Goal: Task Accomplishment & Management: Manage account settings

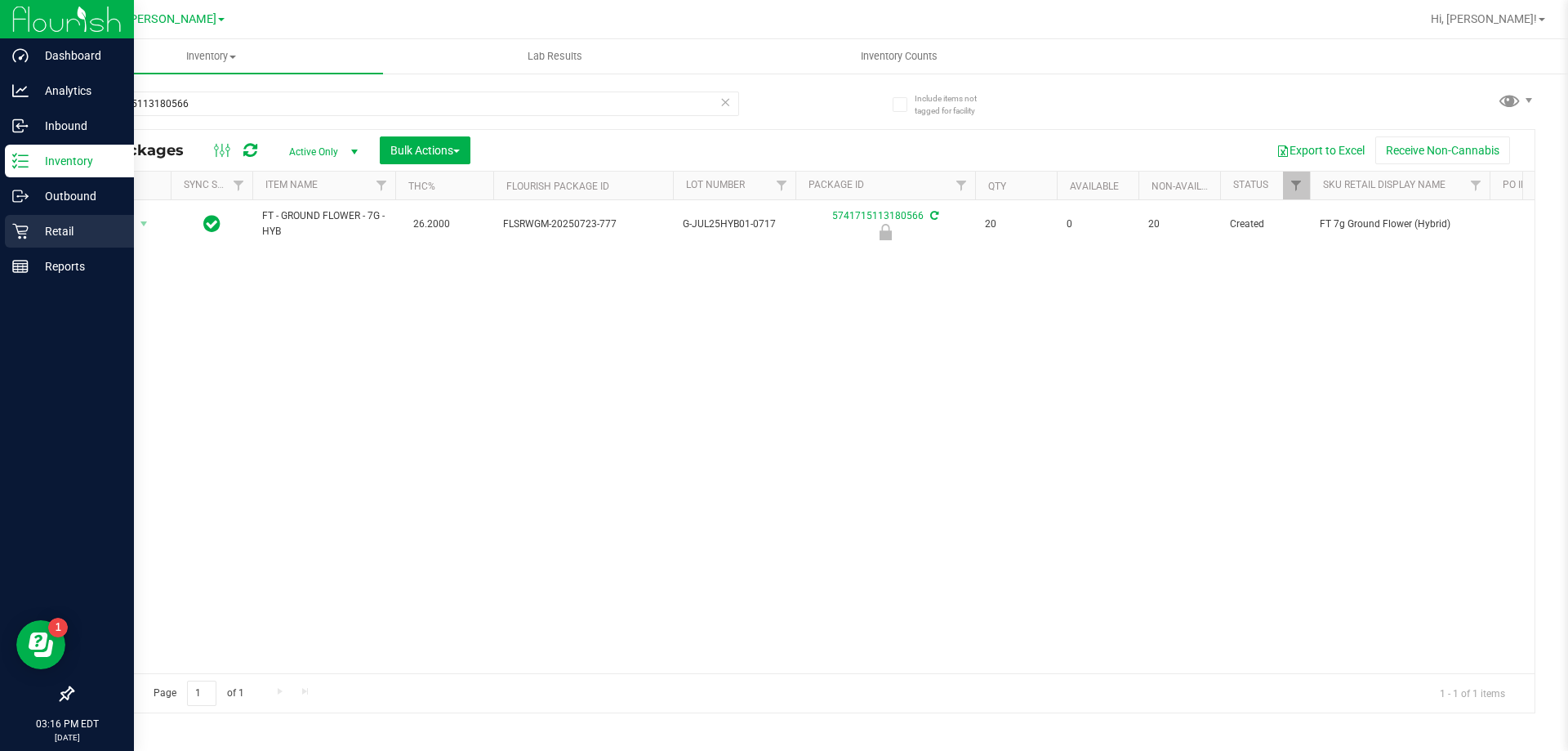
click at [13, 225] on icon at bounding box center [19, 231] width 16 height 16
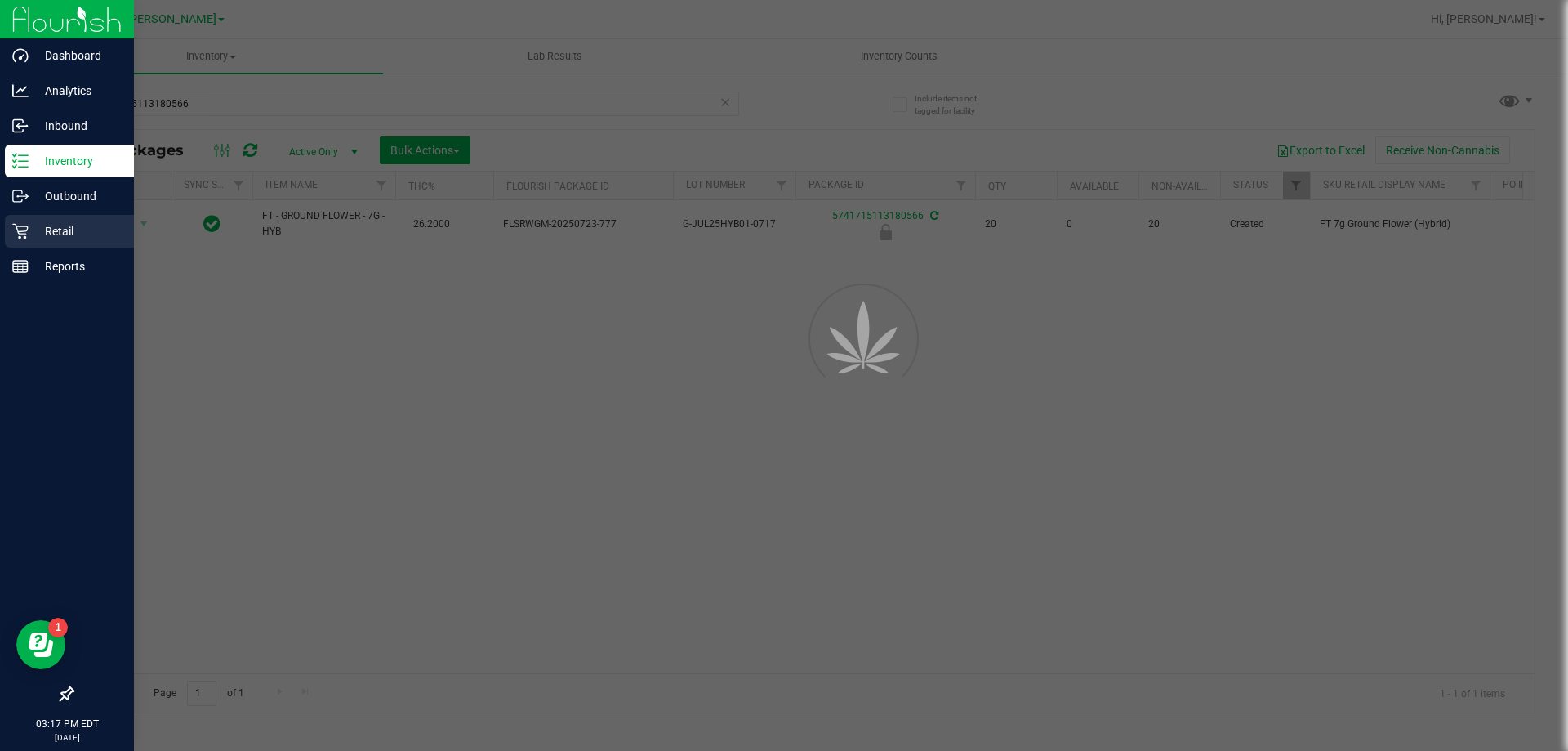
click at [13, 225] on icon at bounding box center [19, 231] width 16 height 16
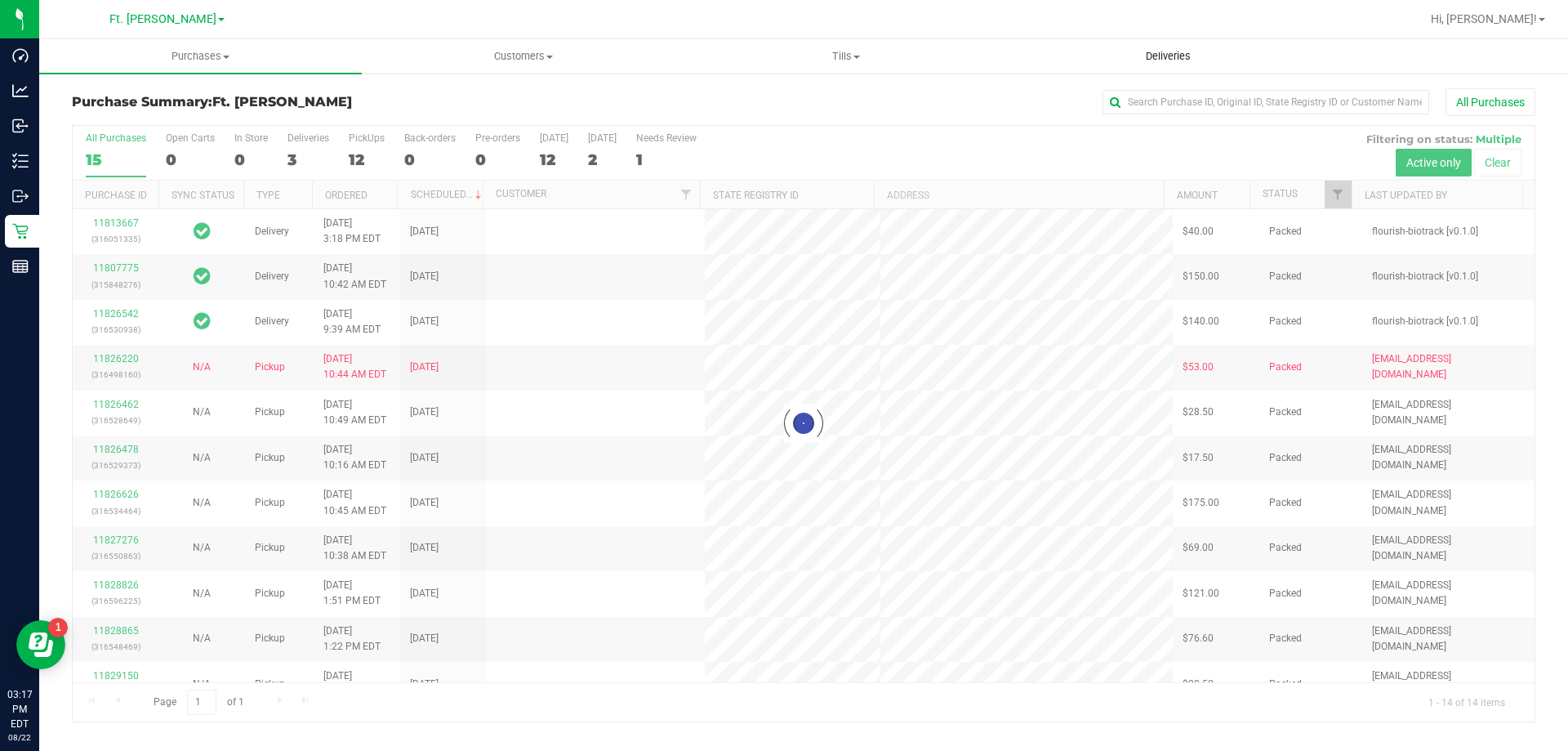
click at [1117, 57] on uib-tab-heading "Deliveries" at bounding box center [1168, 55] width 321 height 32
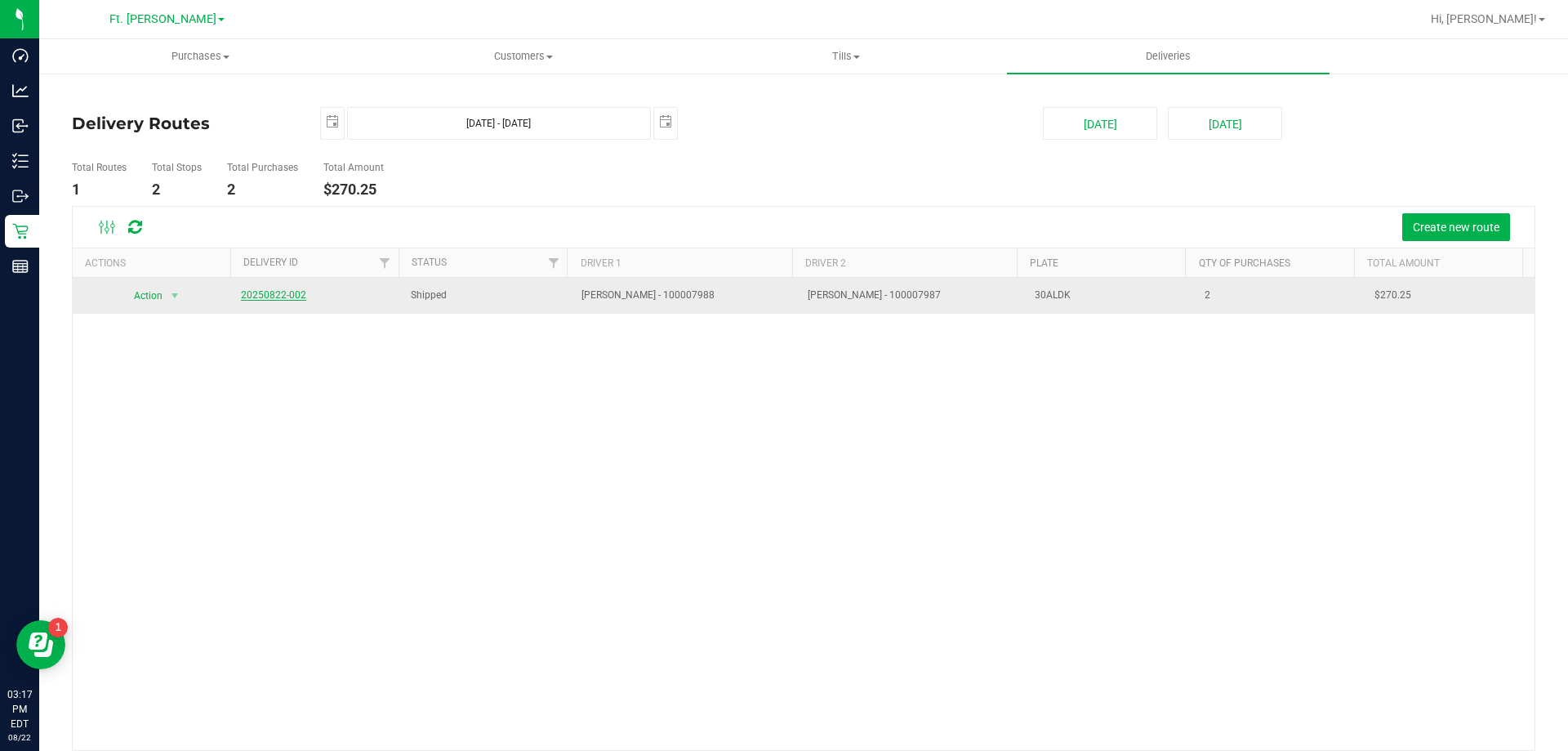
click at [251, 292] on link "20250822-002" at bounding box center [273, 295] width 65 height 11
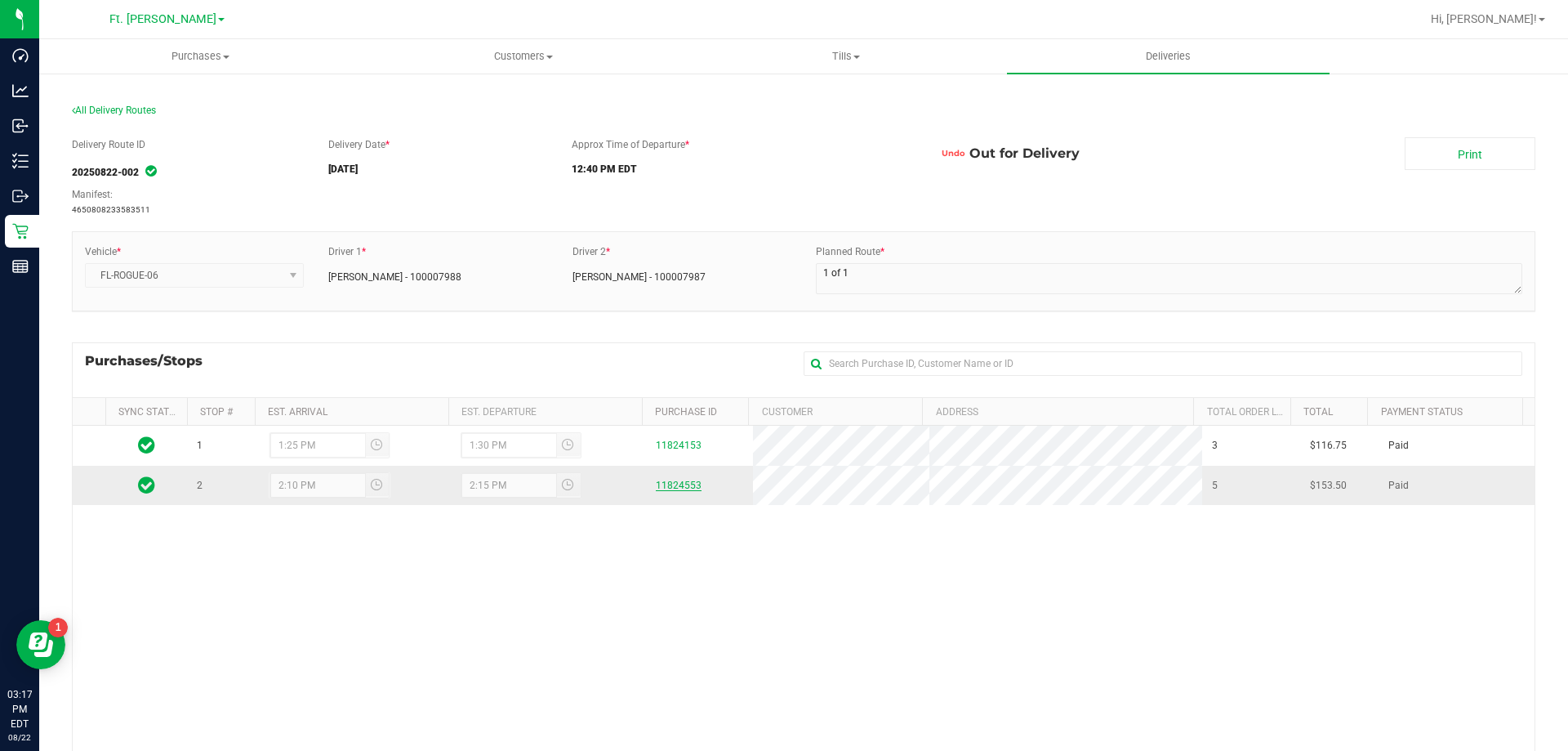
click at [656, 479] on link "11824553" at bounding box center [679, 485] width 46 height 11
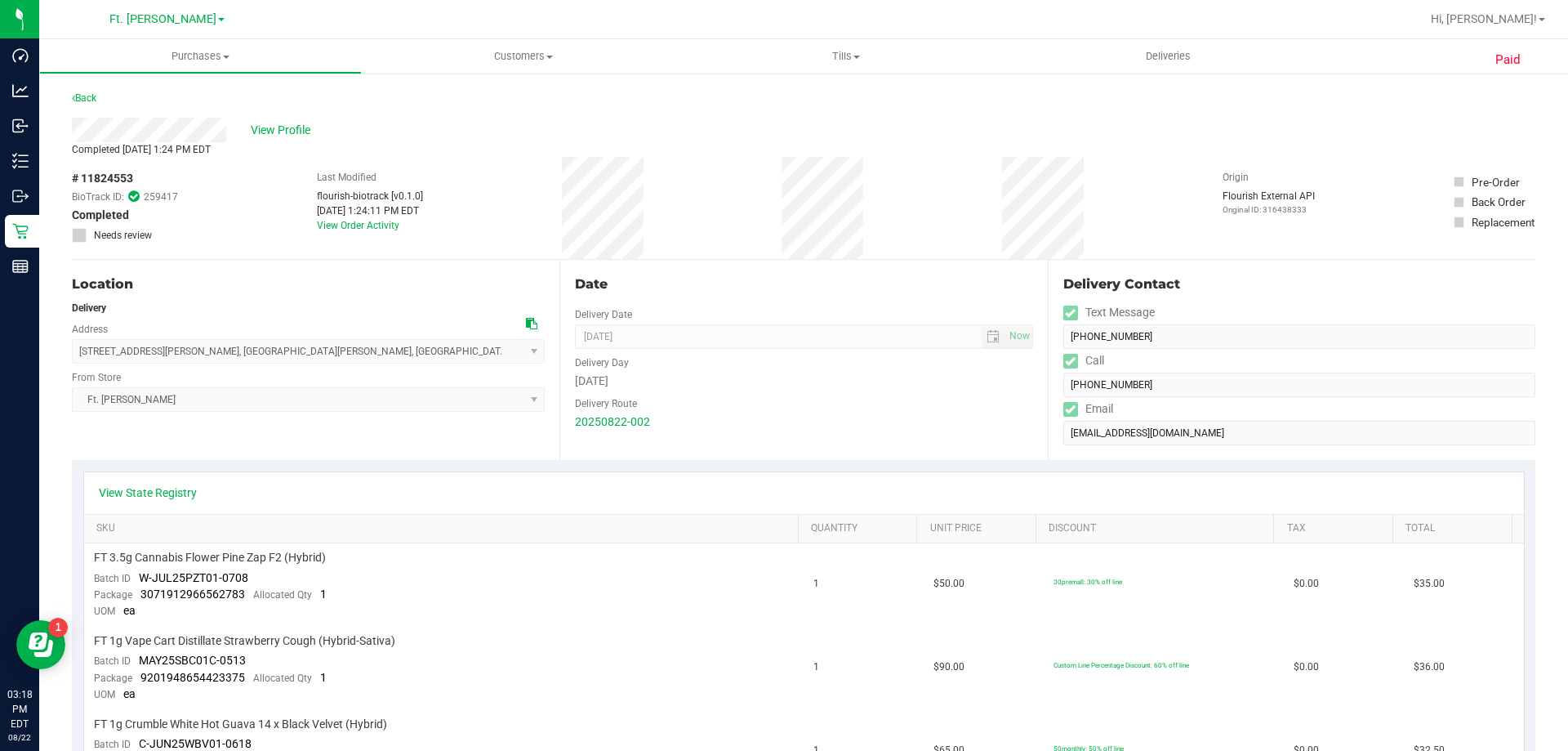
click at [502, 164] on div "# 11824553 BioTrack ID: 259417 Completed Needs review Last Modified flourish-bi…" at bounding box center [803, 207] width 1463 height 102
click at [295, 135] on span "View Profile" at bounding box center [283, 130] width 65 height 18
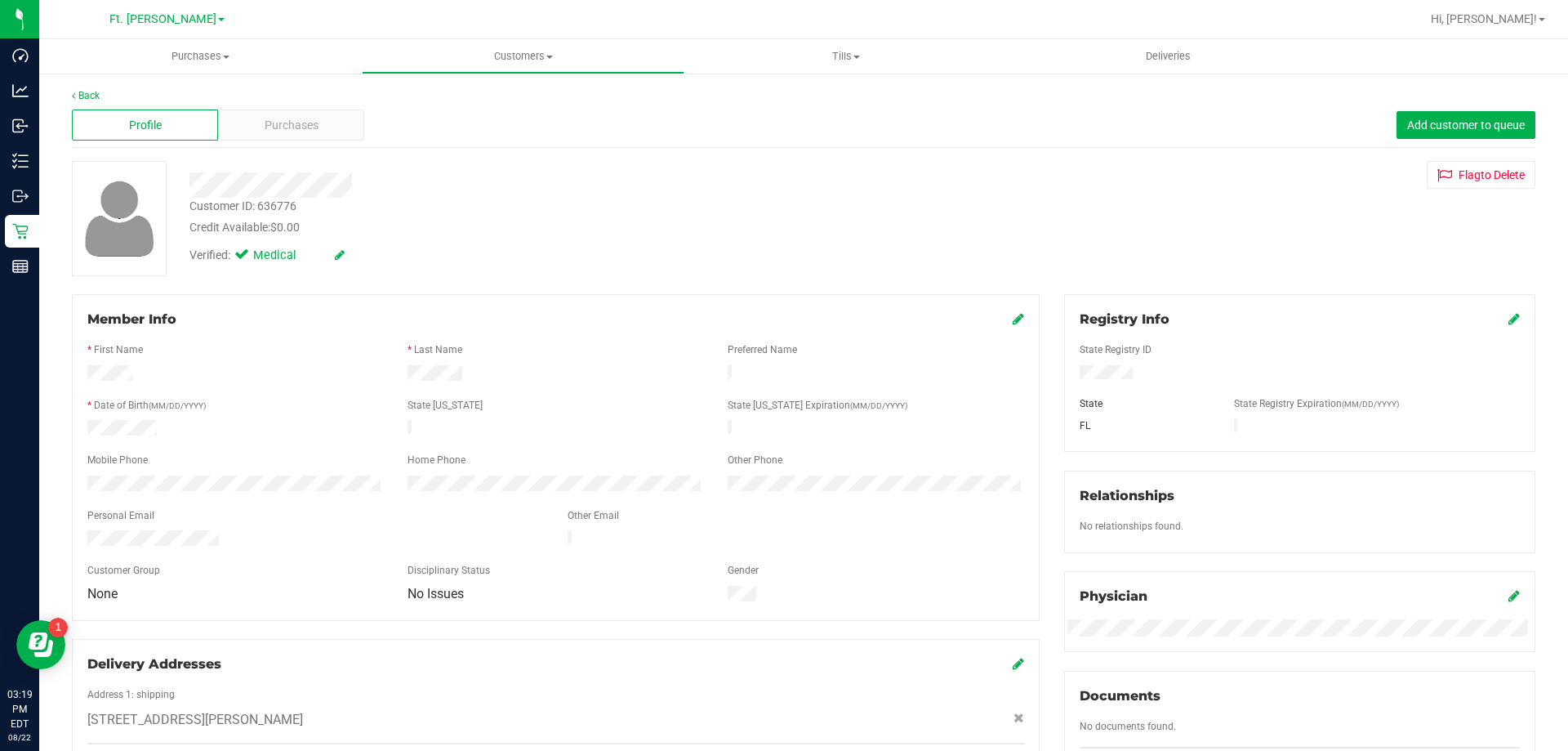
click at [237, 195] on div "Customer ID: 636776 Credit Available: $0.00 Verified: Medical" at bounding box center [549, 217] width 744 height 111
click at [265, 198] on div "Customer ID: 636776" at bounding box center [243, 206] width 107 height 18
drag, startPoint x: 296, startPoint y: 205, endPoint x: 188, endPoint y: 210, distance: 108.1
click at [188, 210] on div "Customer ID: 636776 Credit Available: $0.00" at bounding box center [549, 217] width 744 height 39
copy div "Customer ID: 636776"
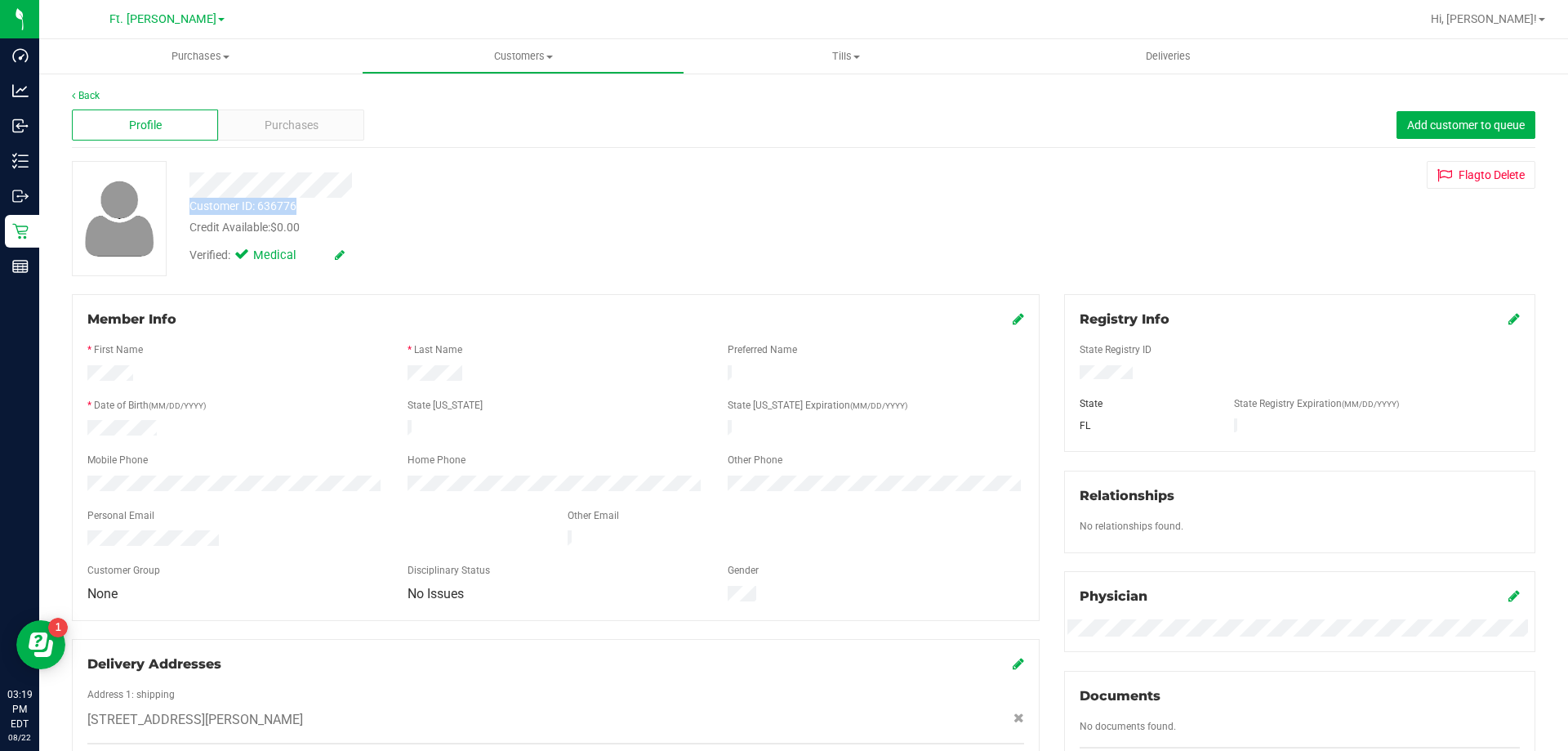
drag, startPoint x: 498, startPoint y: 204, endPoint x: 521, endPoint y: 256, distance: 56.9
click at [498, 204] on div "Customer ID: 636776 Credit Available: $0.00" at bounding box center [549, 217] width 744 height 39
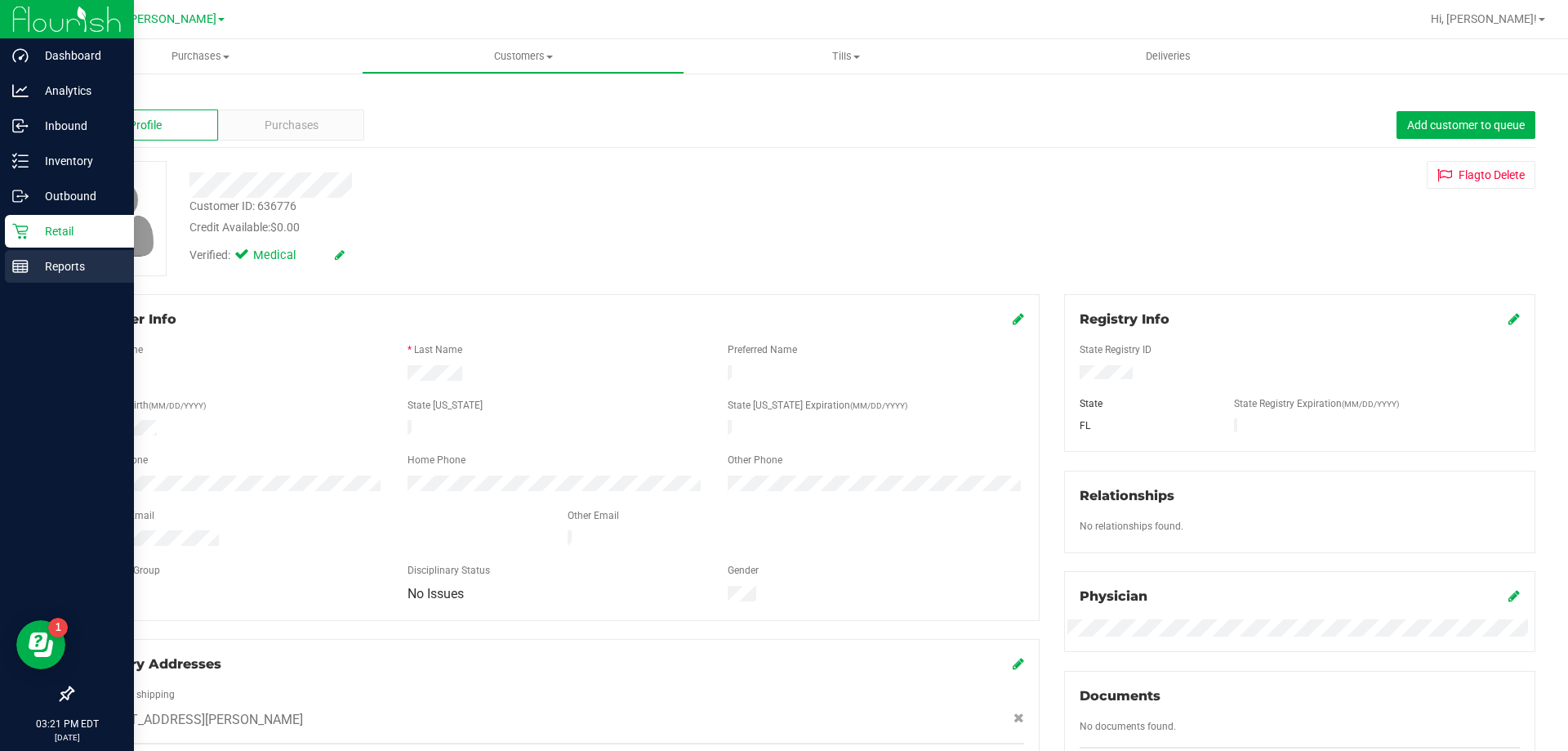
click at [59, 265] on p "Reports" at bounding box center [77, 265] width 98 height 19
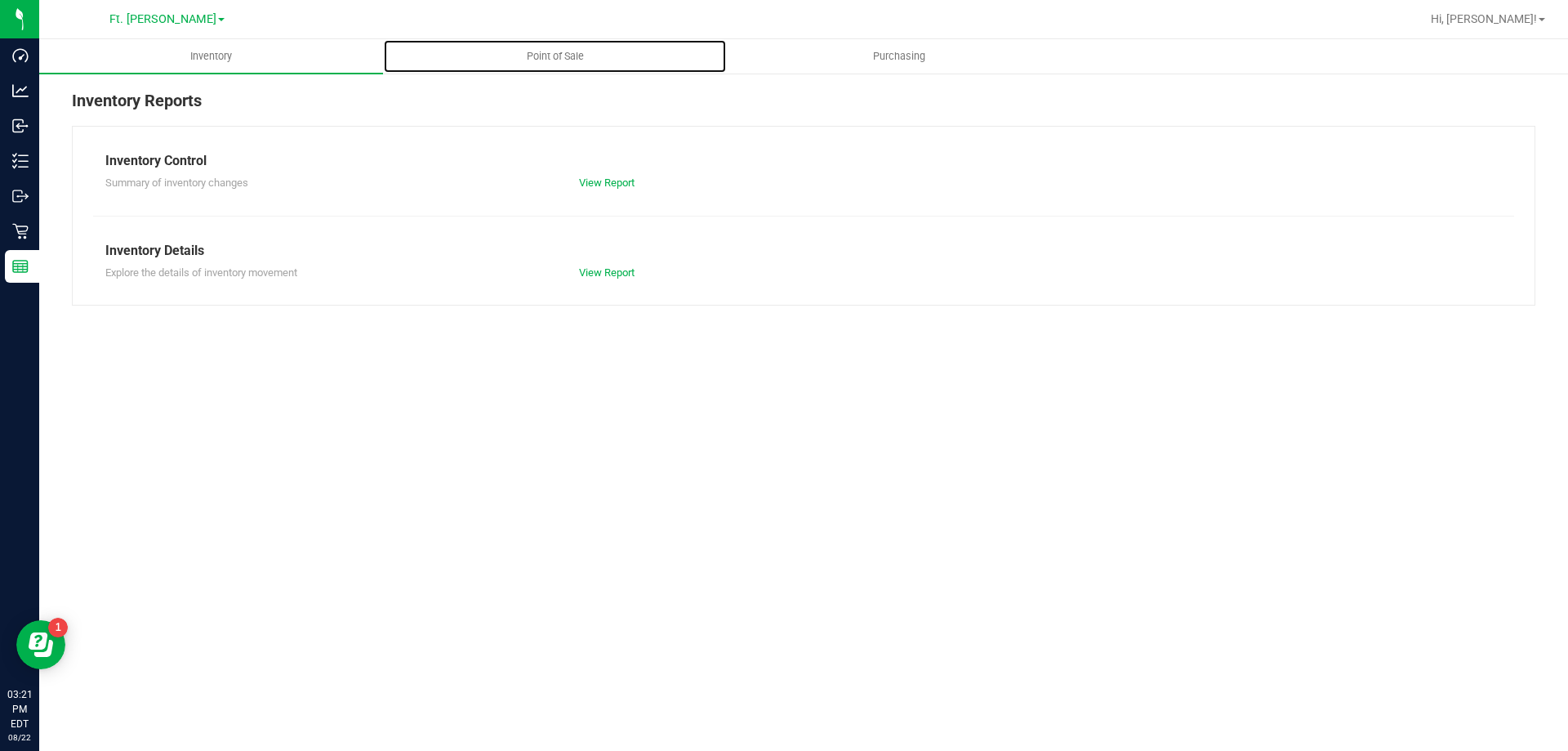
click at [530, 57] on span "Point of Sale" at bounding box center [556, 56] width 101 height 15
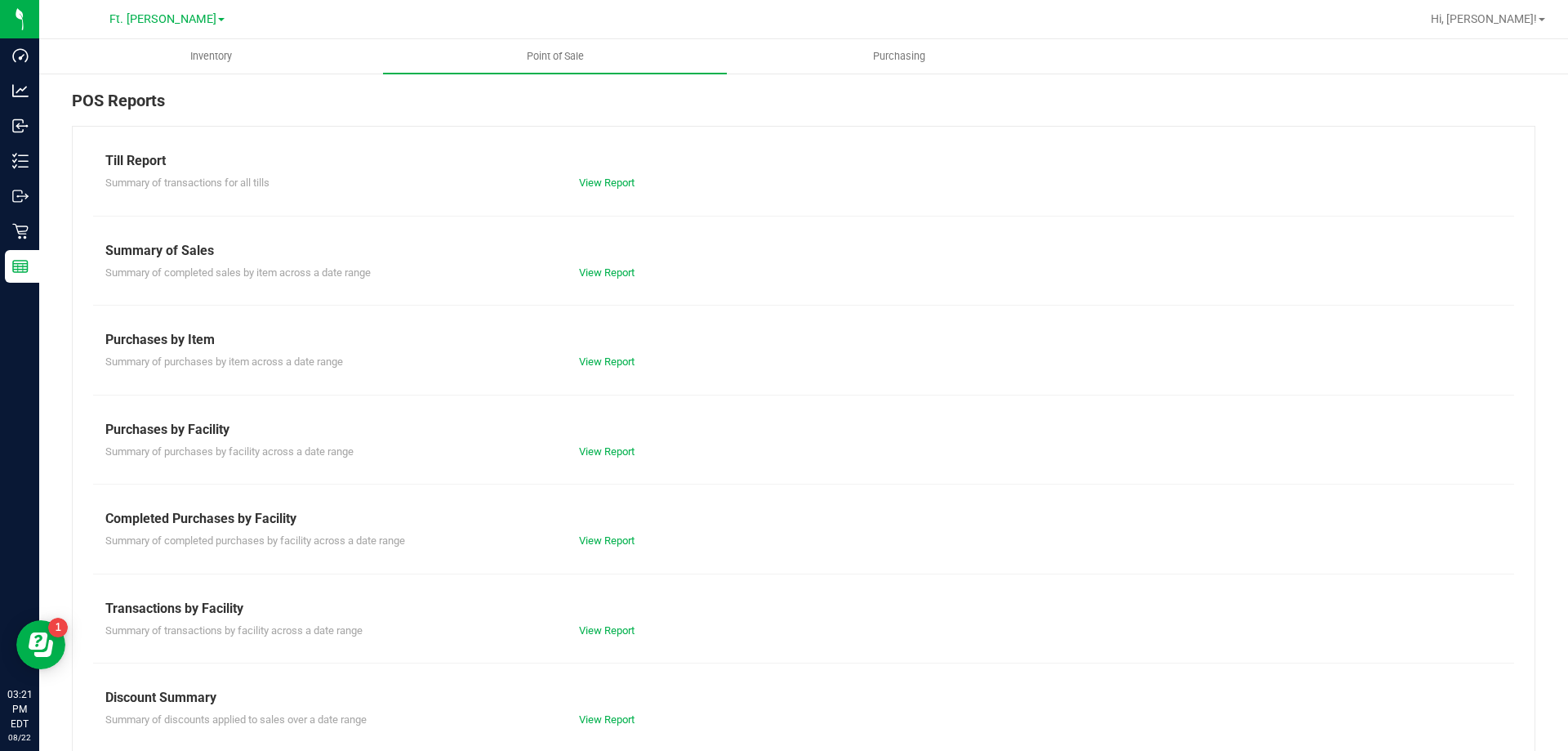
click at [622, 615] on div "Transactions by Facility" at bounding box center [803, 608] width 1397 height 19
click at [620, 619] on div "Summary of transactions by facility across a date range View Report" at bounding box center [803, 628] width 1421 height 20
click at [617, 635] on link "View Report" at bounding box center [606, 629] width 55 height 12
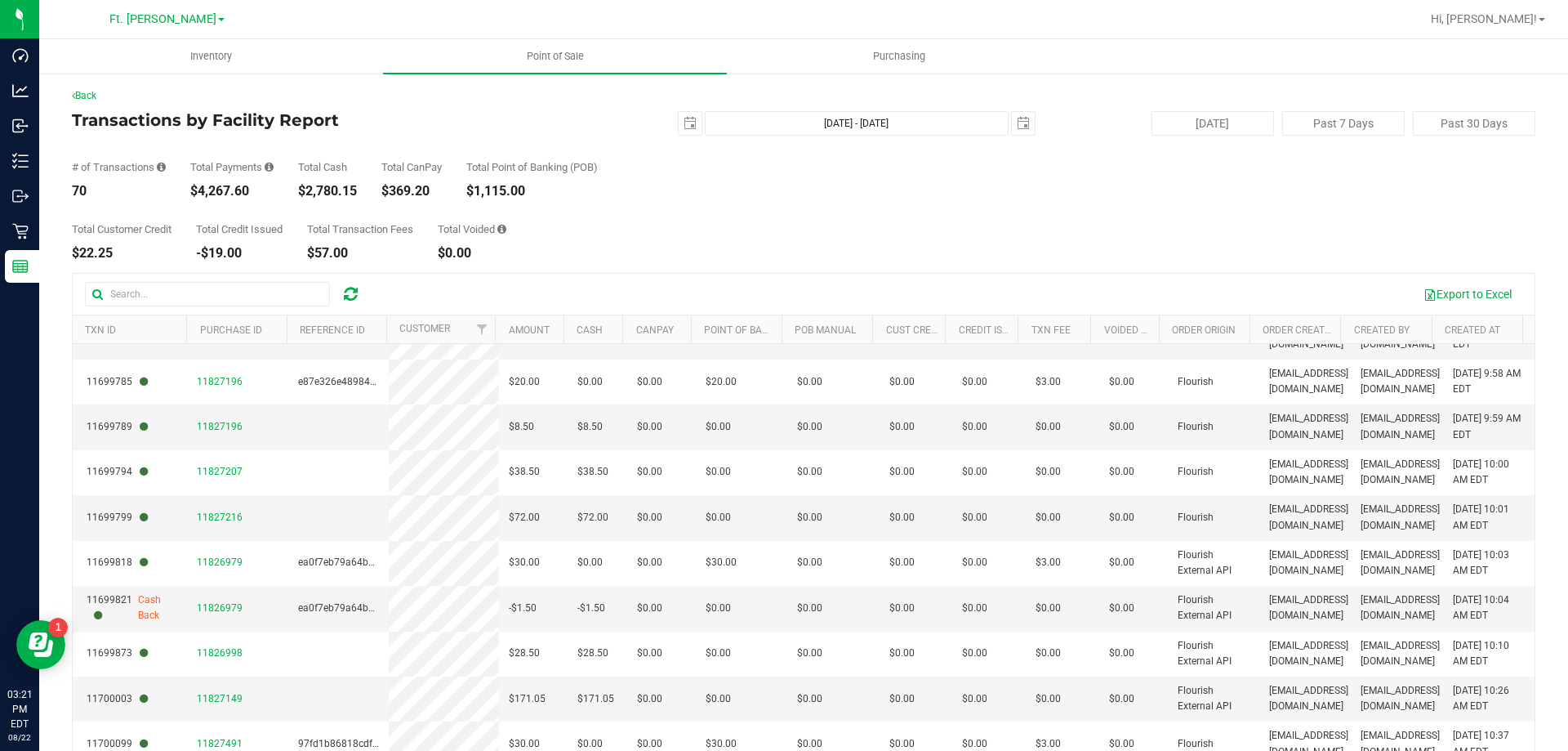
scroll to position [884, 0]
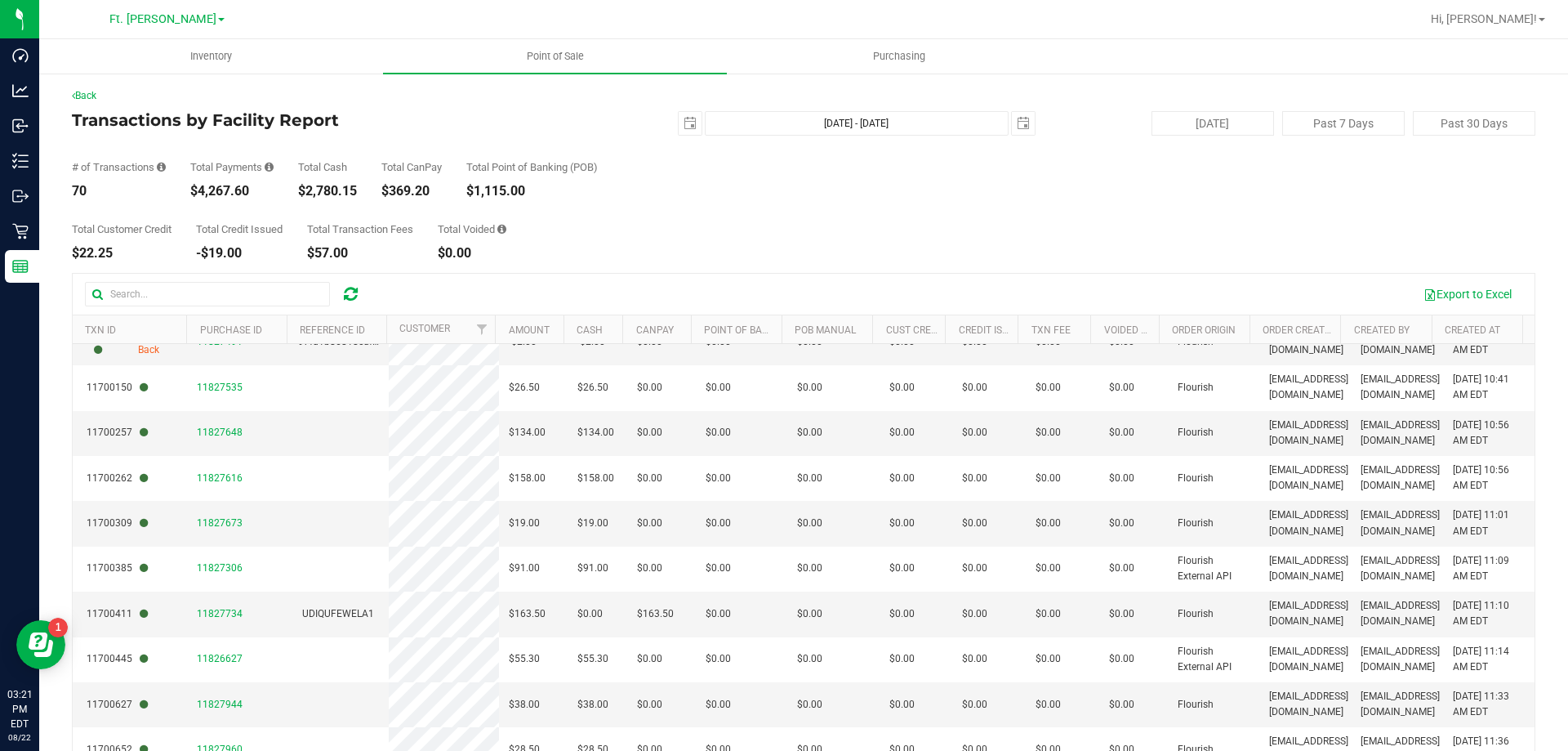
drag, startPoint x: 579, startPoint y: 505, endPoint x: 531, endPoint y: 761, distance: 260.5
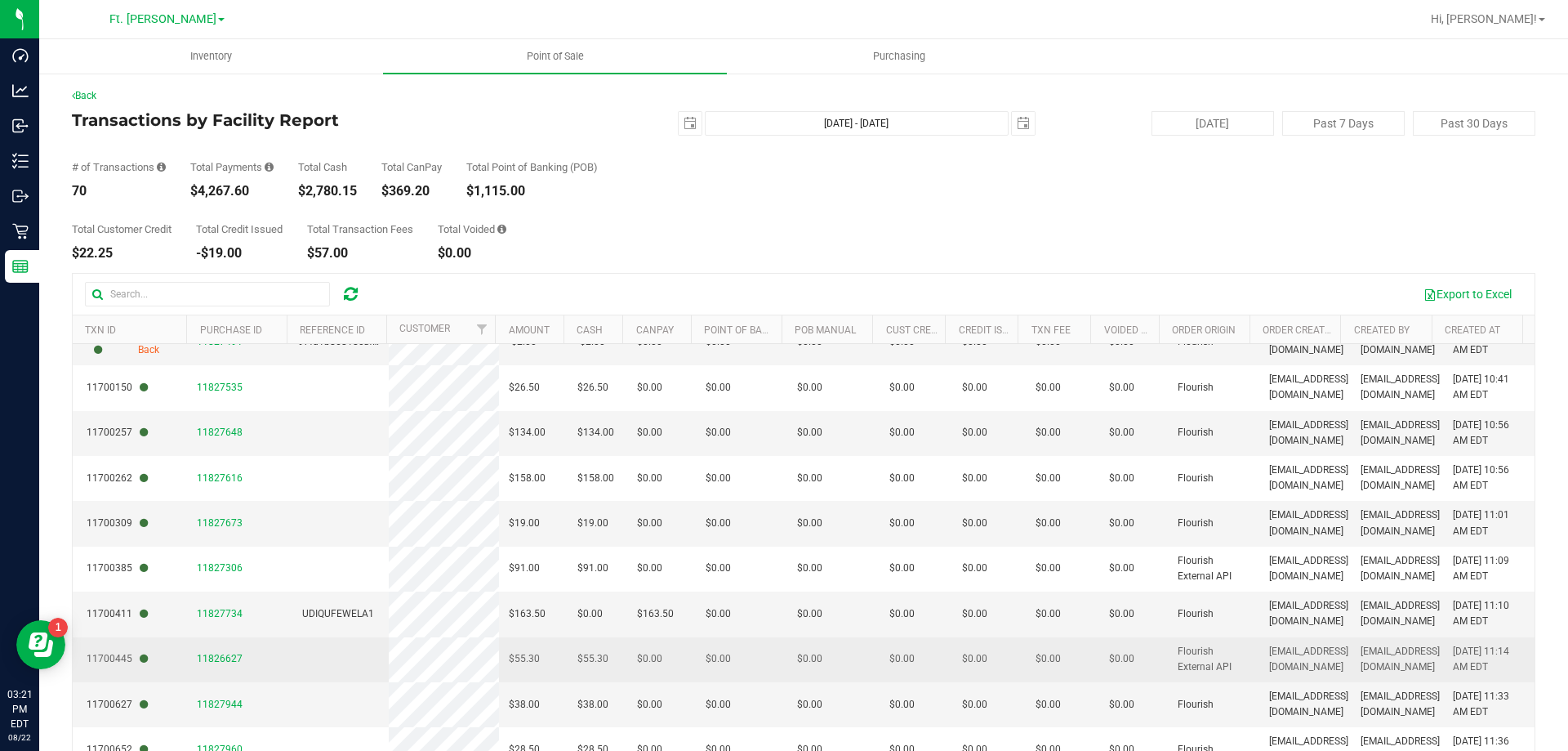
scroll to position [123, 0]
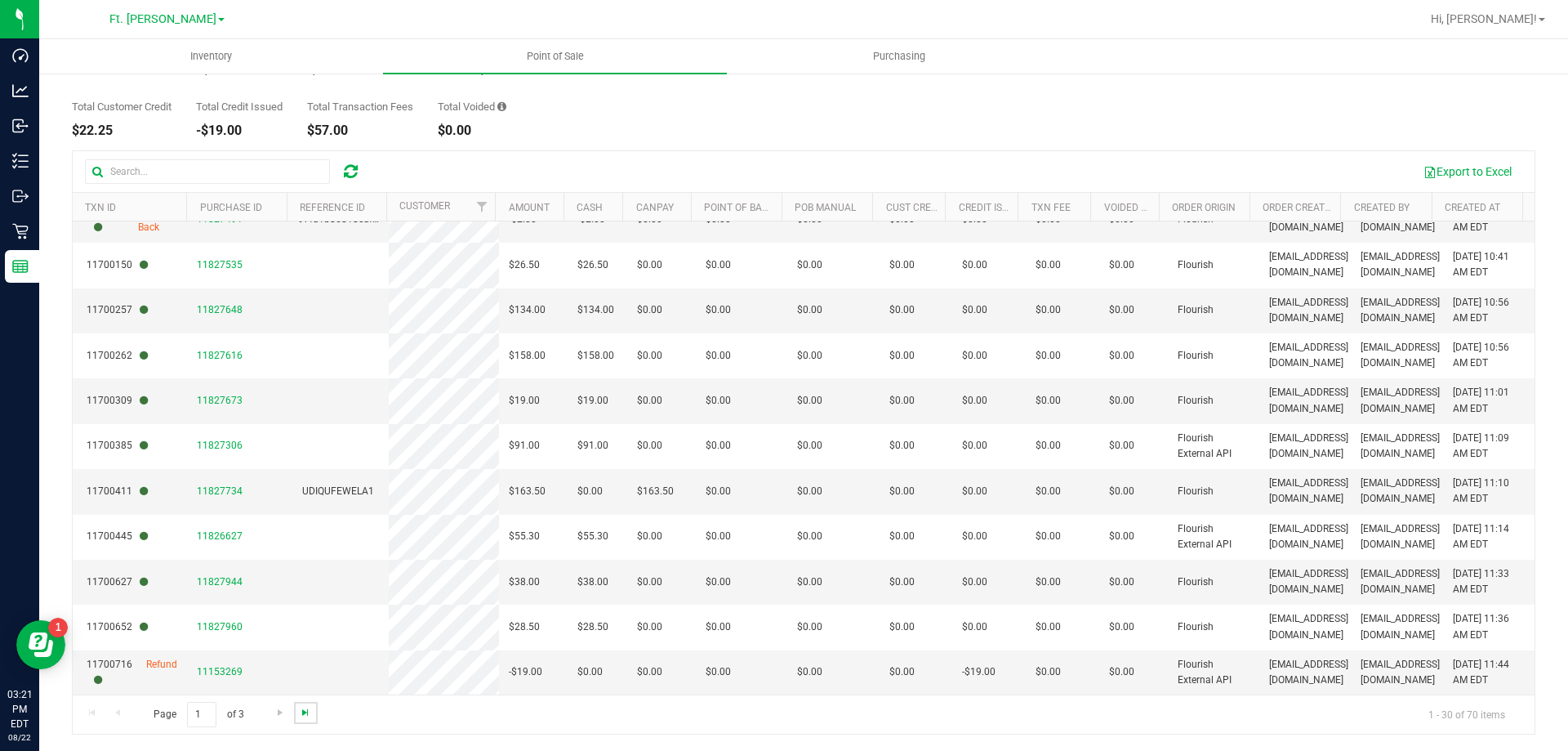
click at [298, 715] on span "Go to the last page" at bounding box center [305, 712] width 13 height 13
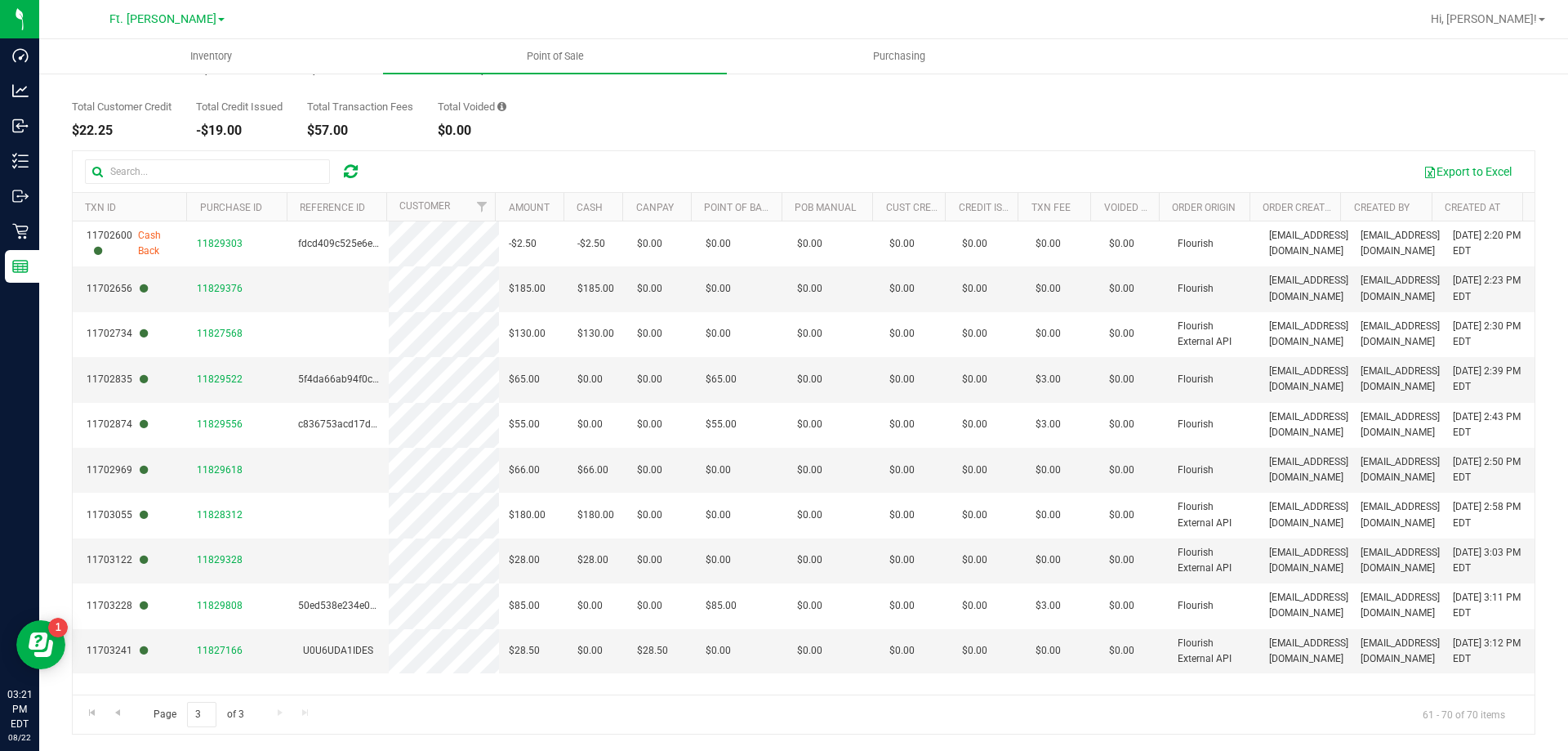
click at [453, 140] on div "Back Transactions by Facility Report [DATE] [DATE] - [DATE] [DATE] [DATE] Past …" at bounding box center [803, 350] width 1463 height 769
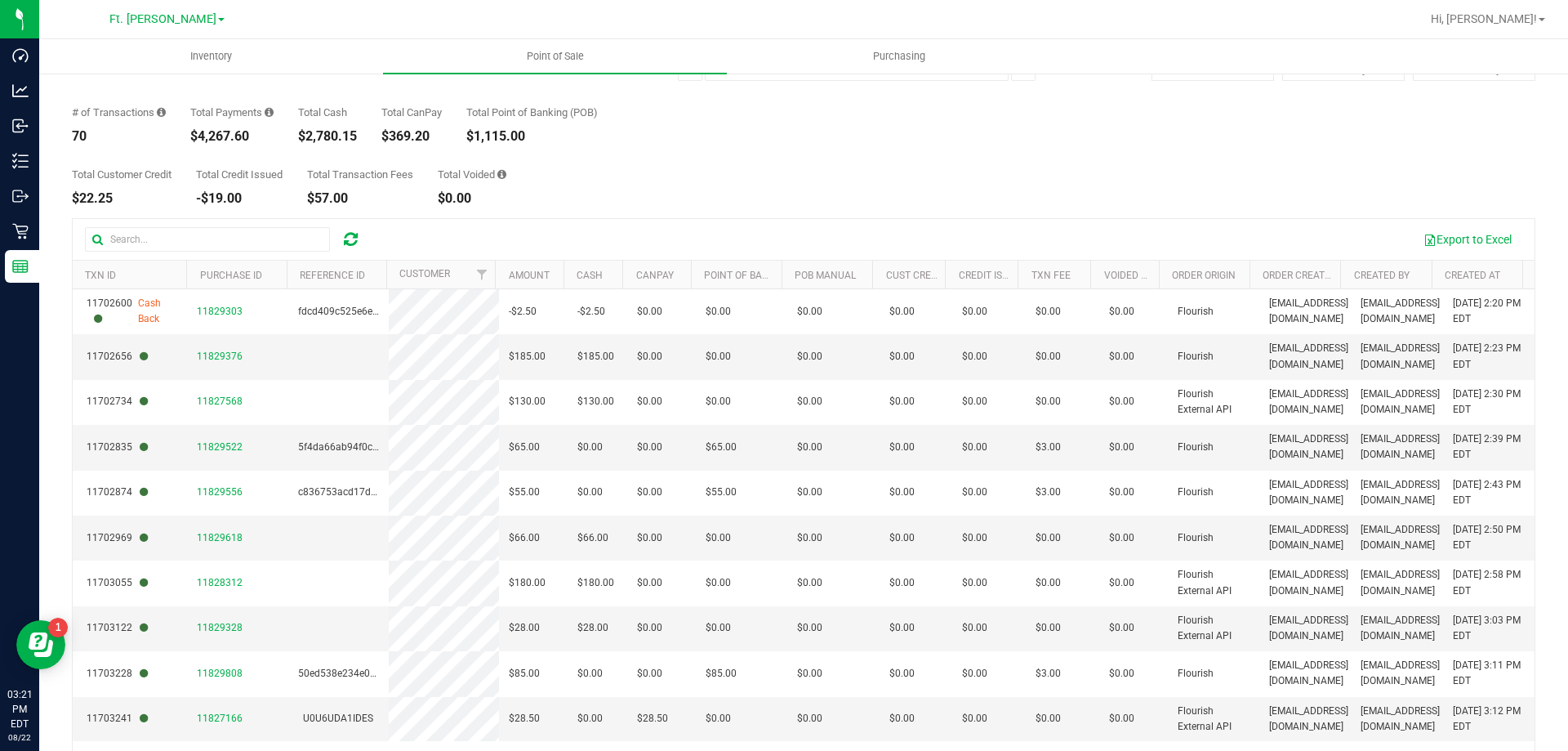
scroll to position [0, 0]
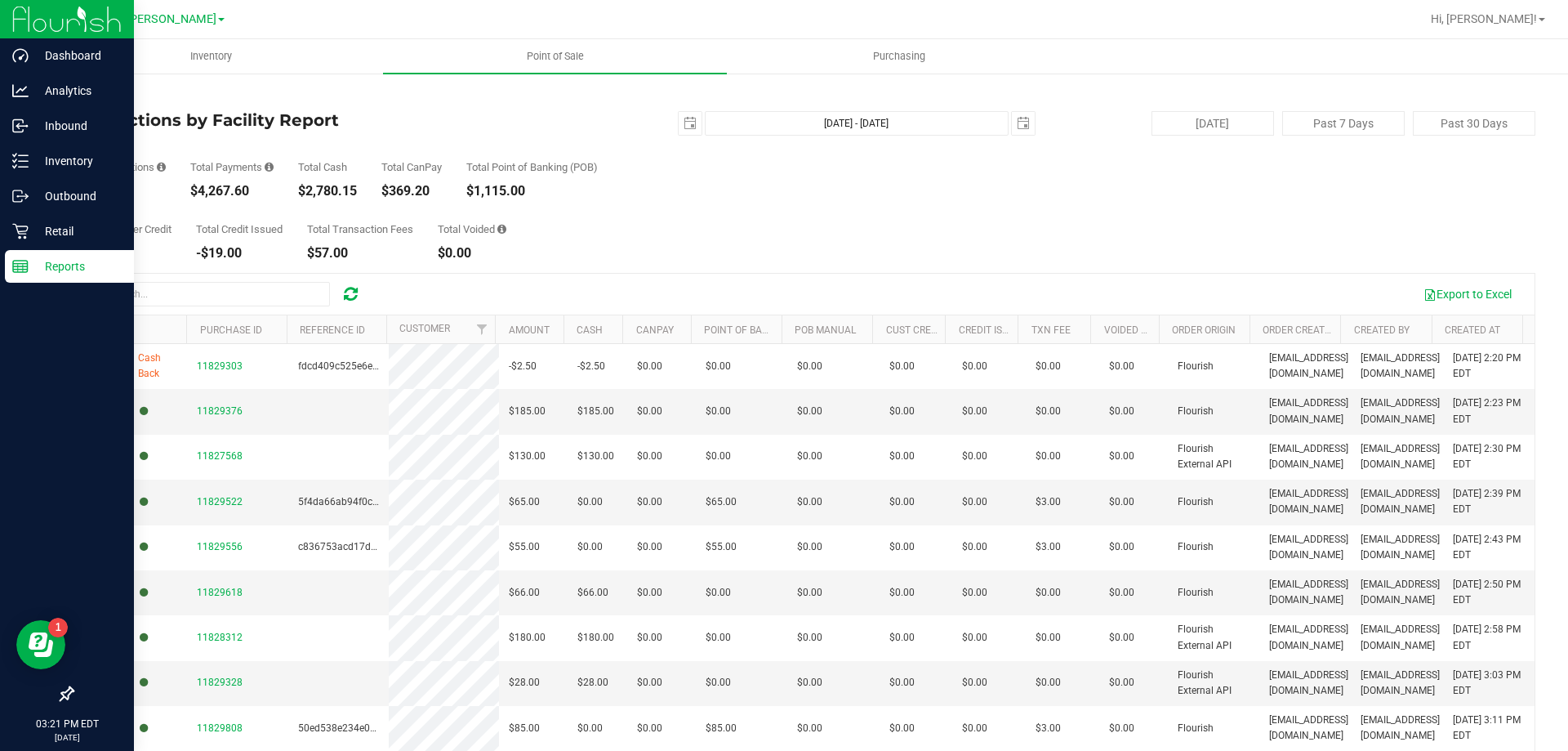
click at [39, 271] on p "Reports" at bounding box center [77, 265] width 98 height 19
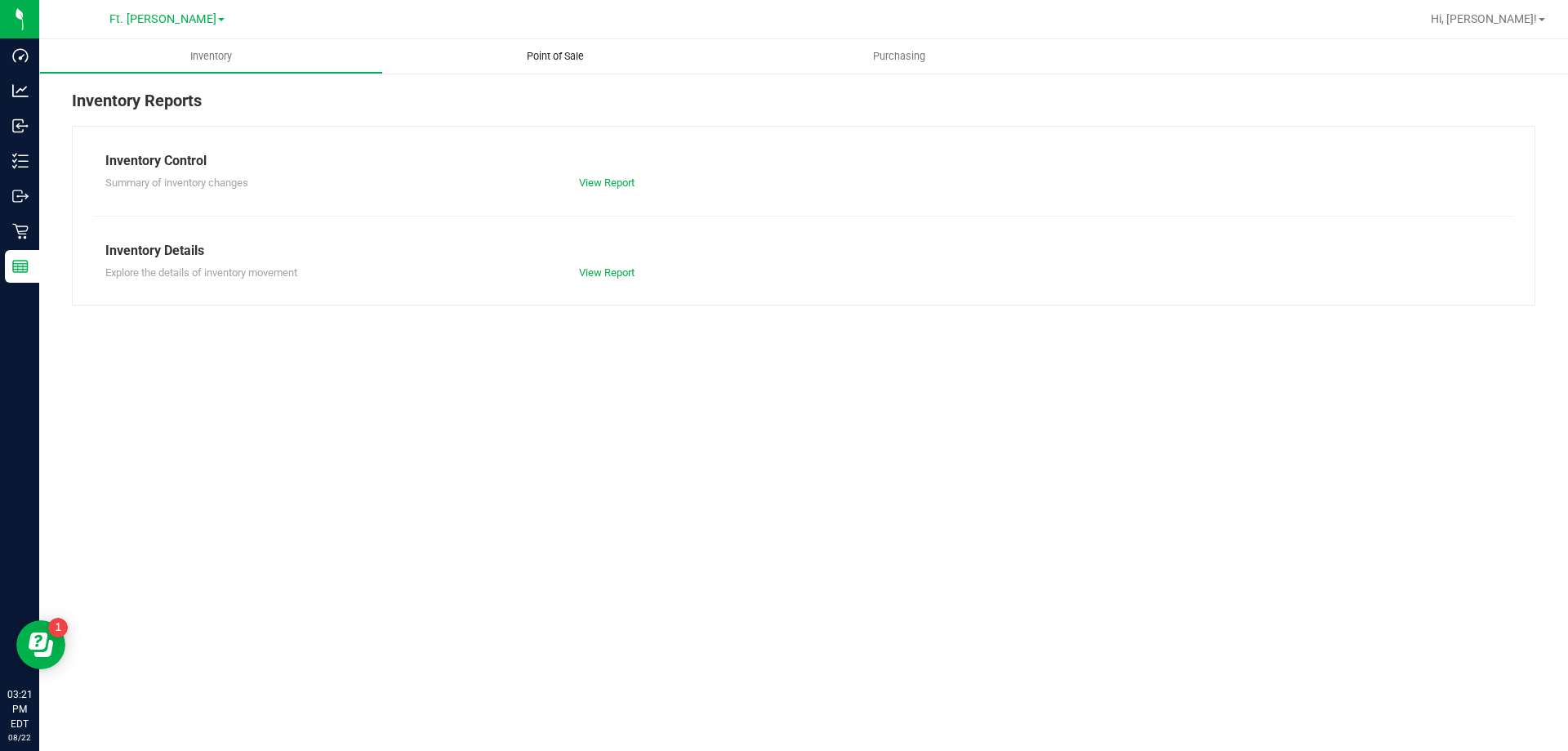
click at [561, 64] on uib-tab-heading "Point of Sale" at bounding box center [555, 56] width 344 height 34
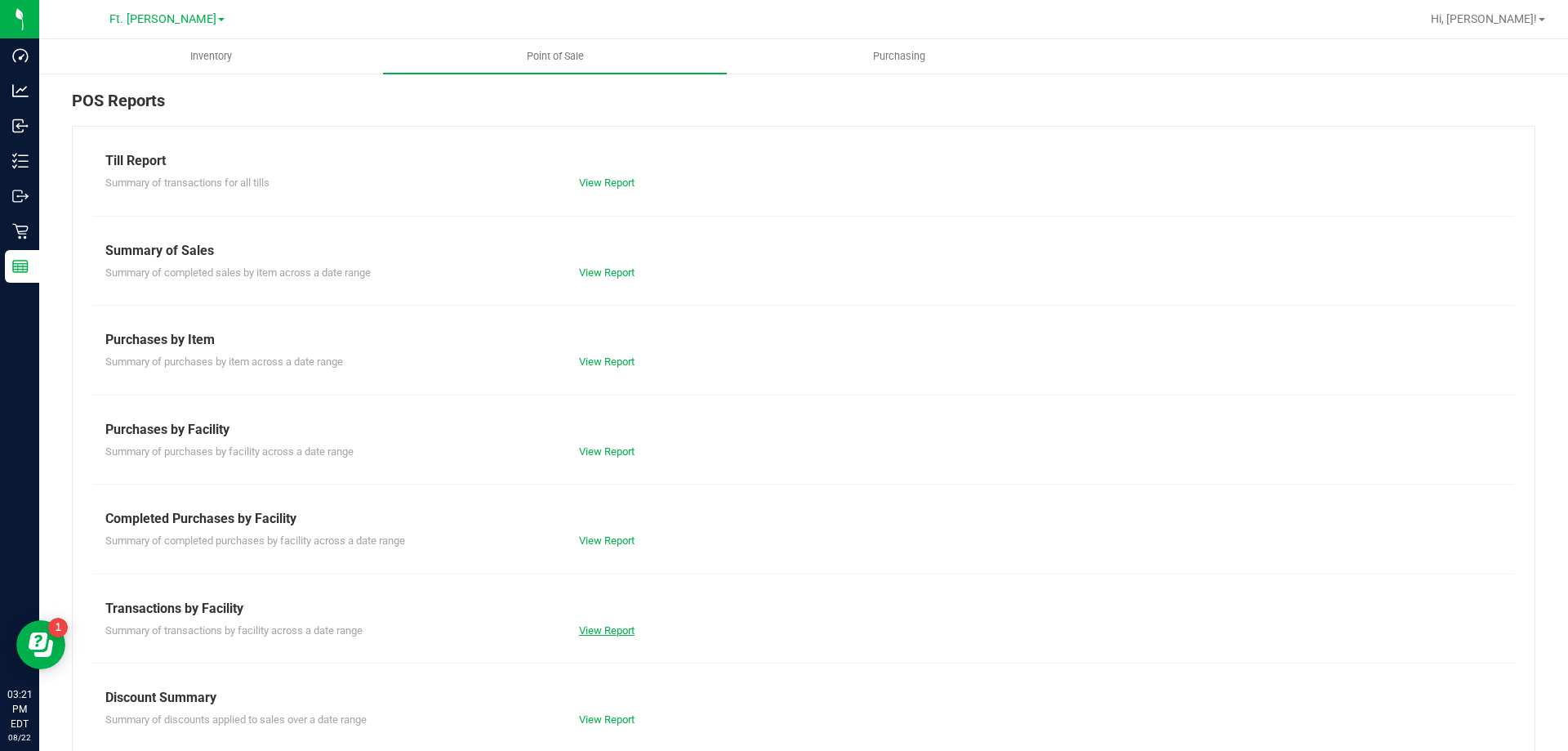
click at [610, 628] on link "View Report" at bounding box center [606, 629] width 55 height 12
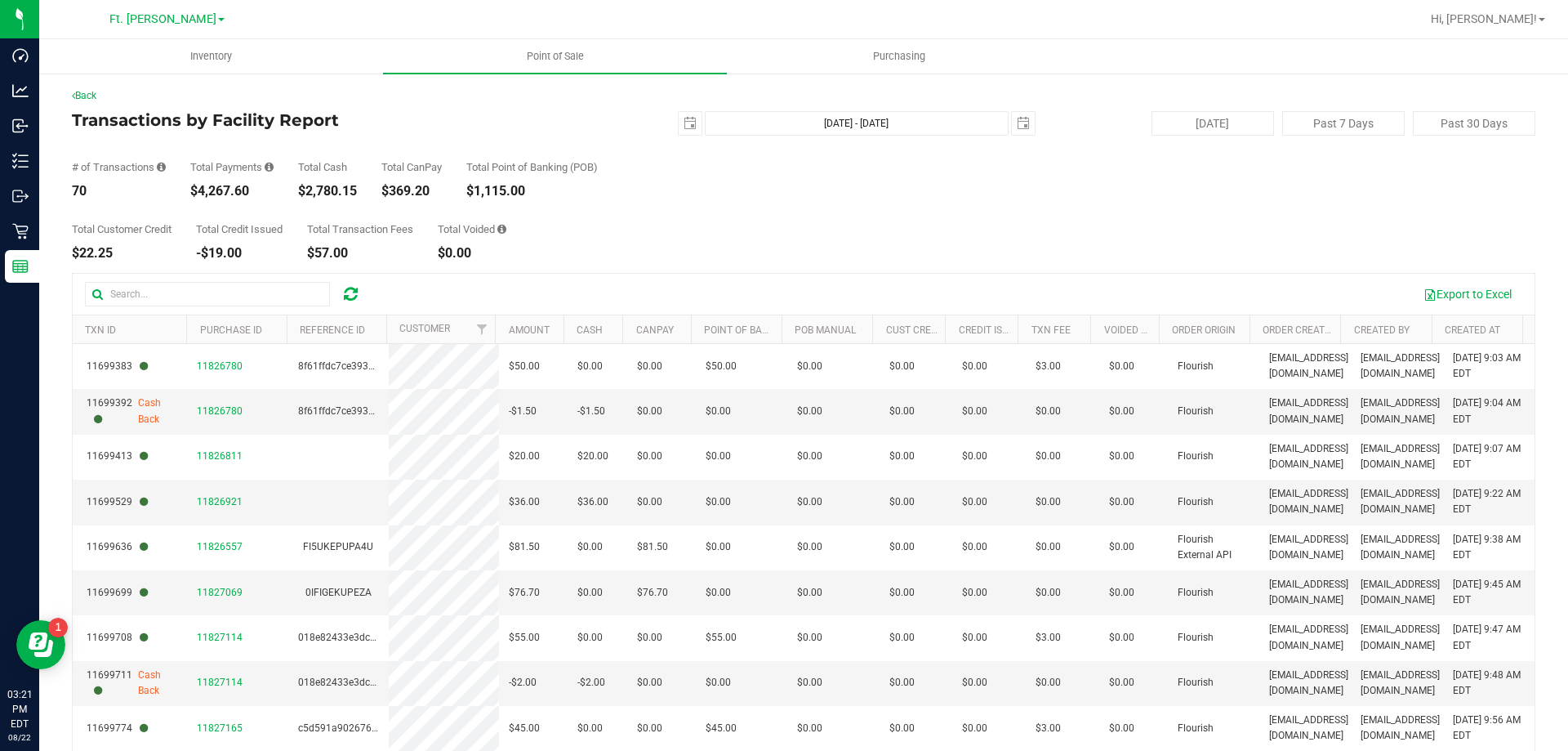
click at [527, 138] on div "# of Transactions 70 Total Payments $4,267.60 Total Cash $2,780.15 Total CanPay…" at bounding box center [803, 166] width 1463 height 62
click at [532, 61] on span "Point of Sale" at bounding box center [556, 56] width 101 height 15
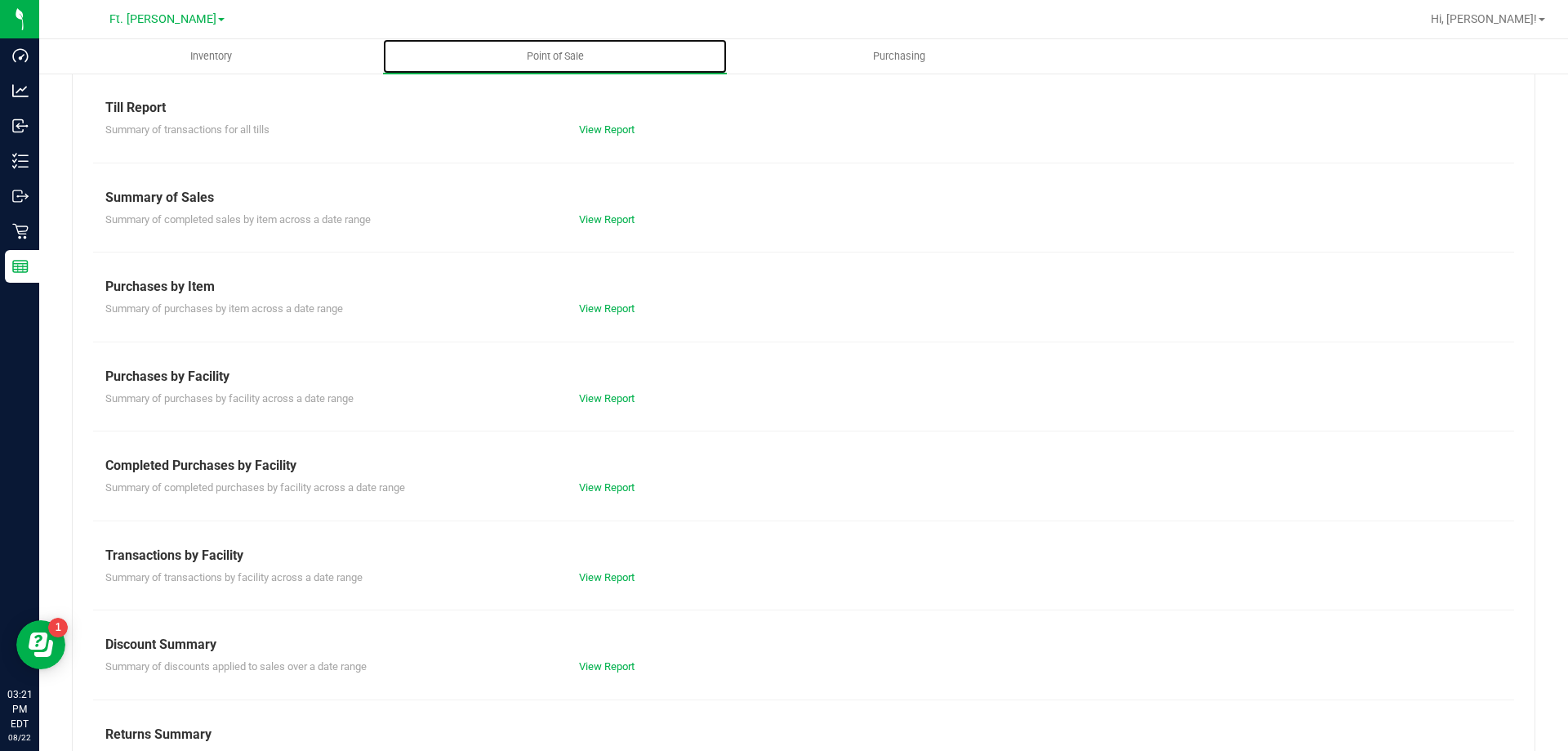
scroll to position [108, 0]
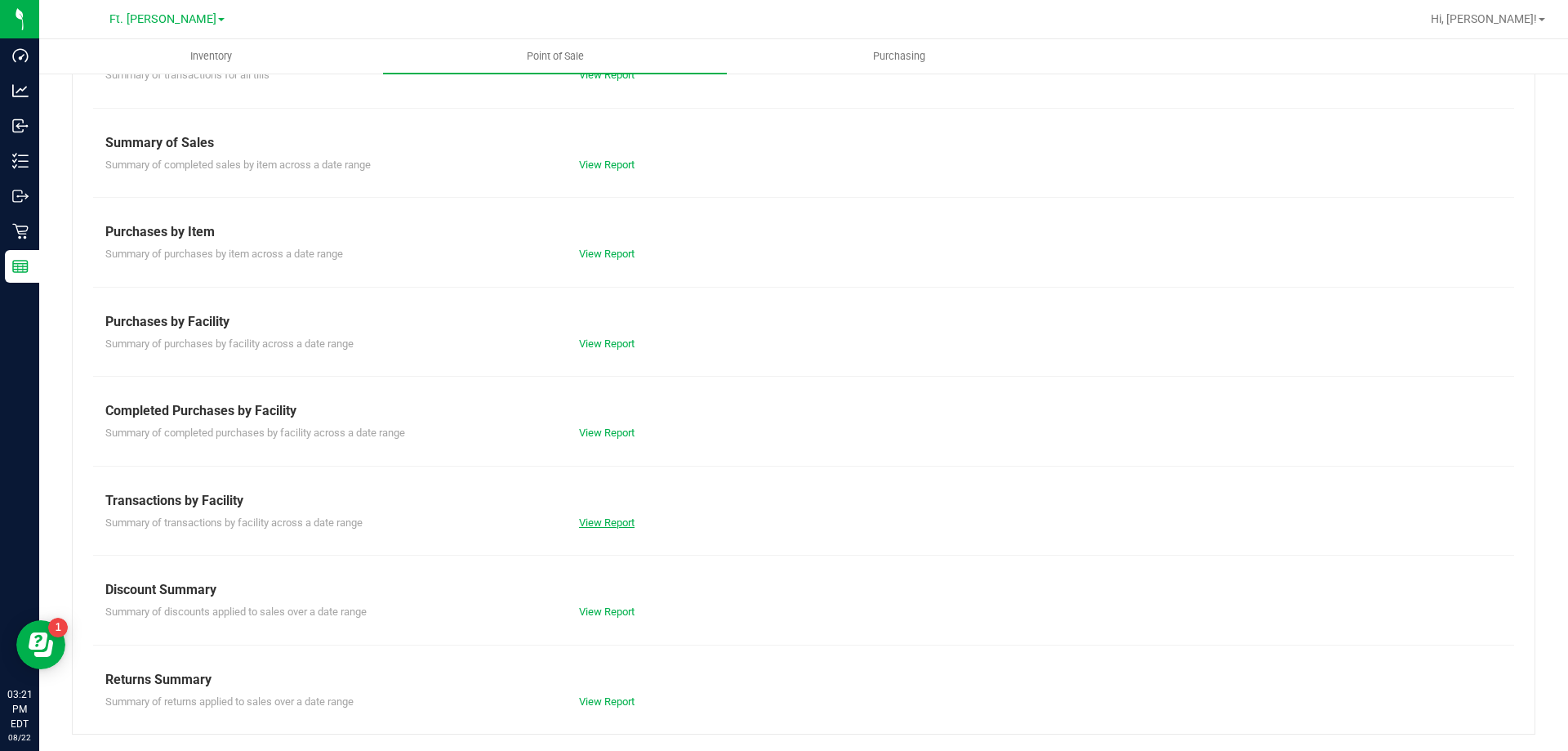
click at [614, 522] on link "View Report" at bounding box center [606, 522] width 55 height 12
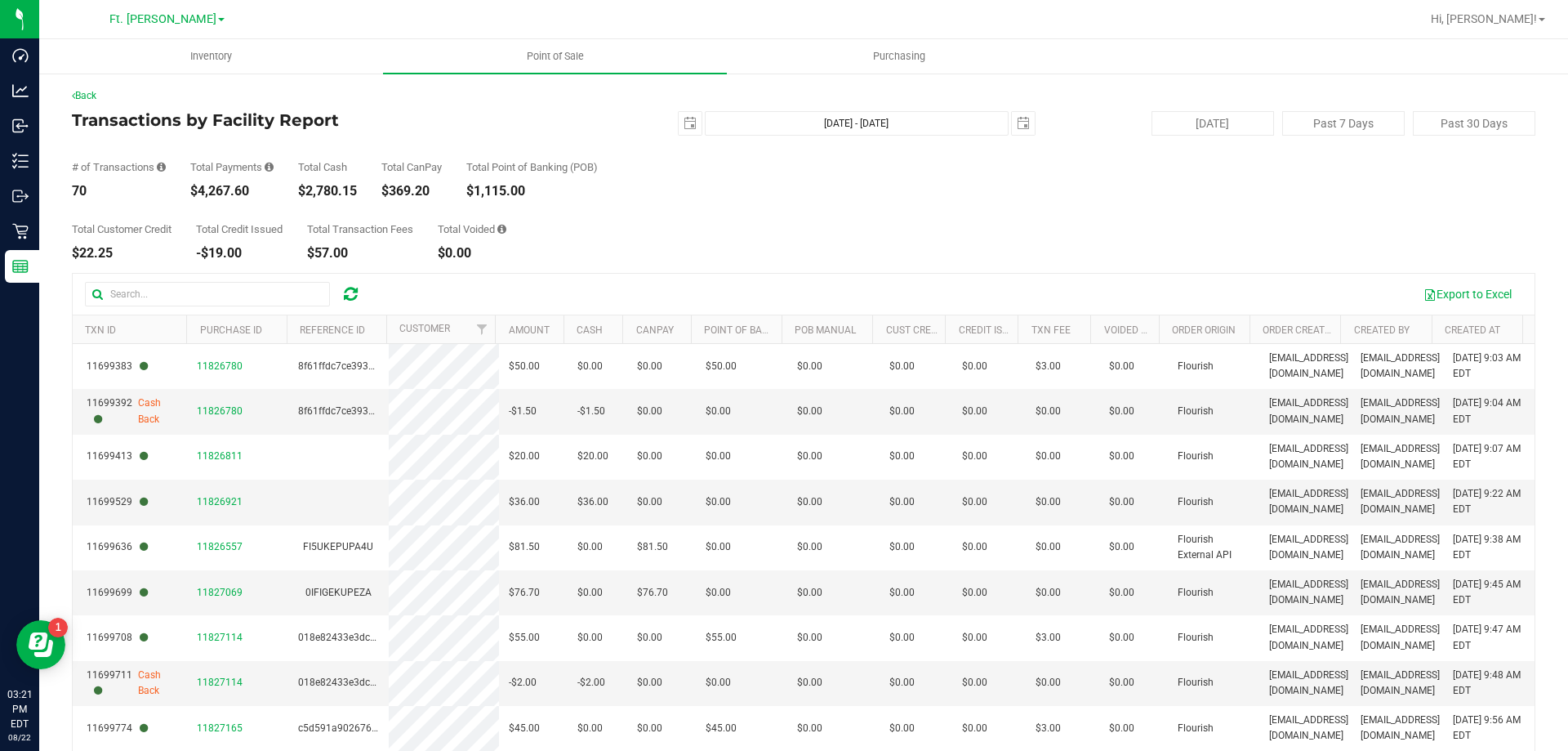
click at [543, 156] on div "# of Transactions 70 Total Payments $4,267.60 Total Cash $2,780.15 Total CanPay…" at bounding box center [803, 166] width 1463 height 62
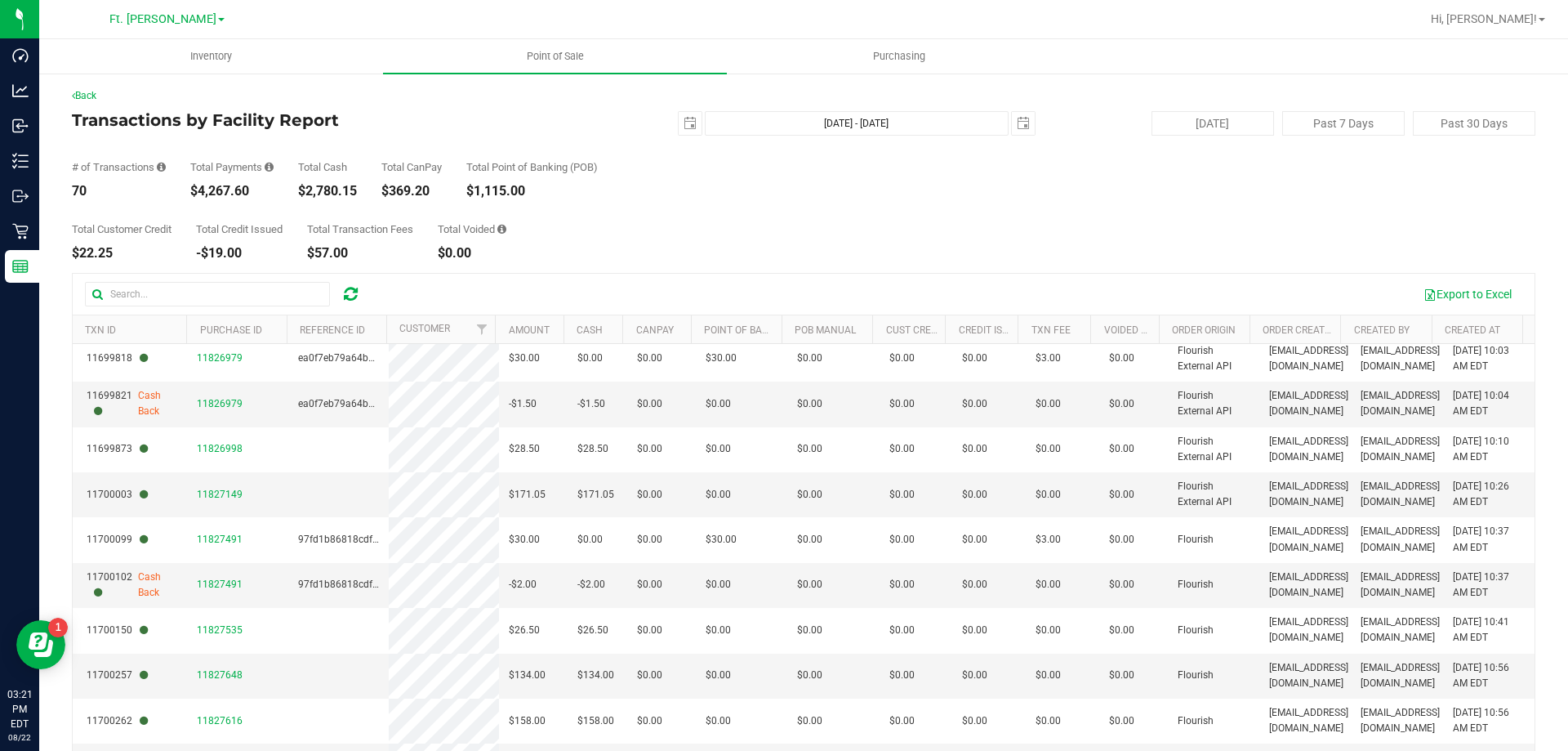
scroll to position [884, 0]
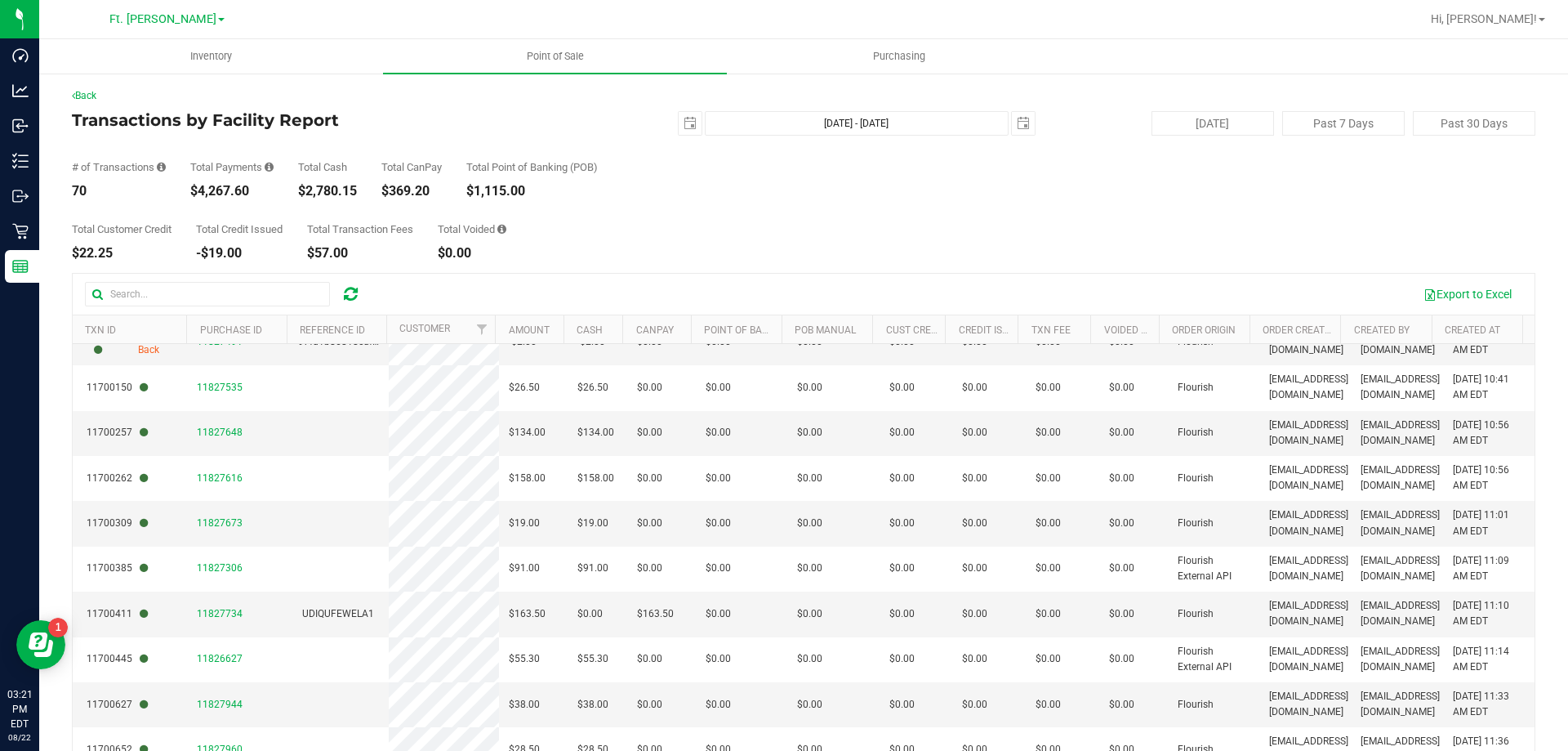
drag, startPoint x: 538, startPoint y: 782, endPoint x: 526, endPoint y: 579, distance: 203.4
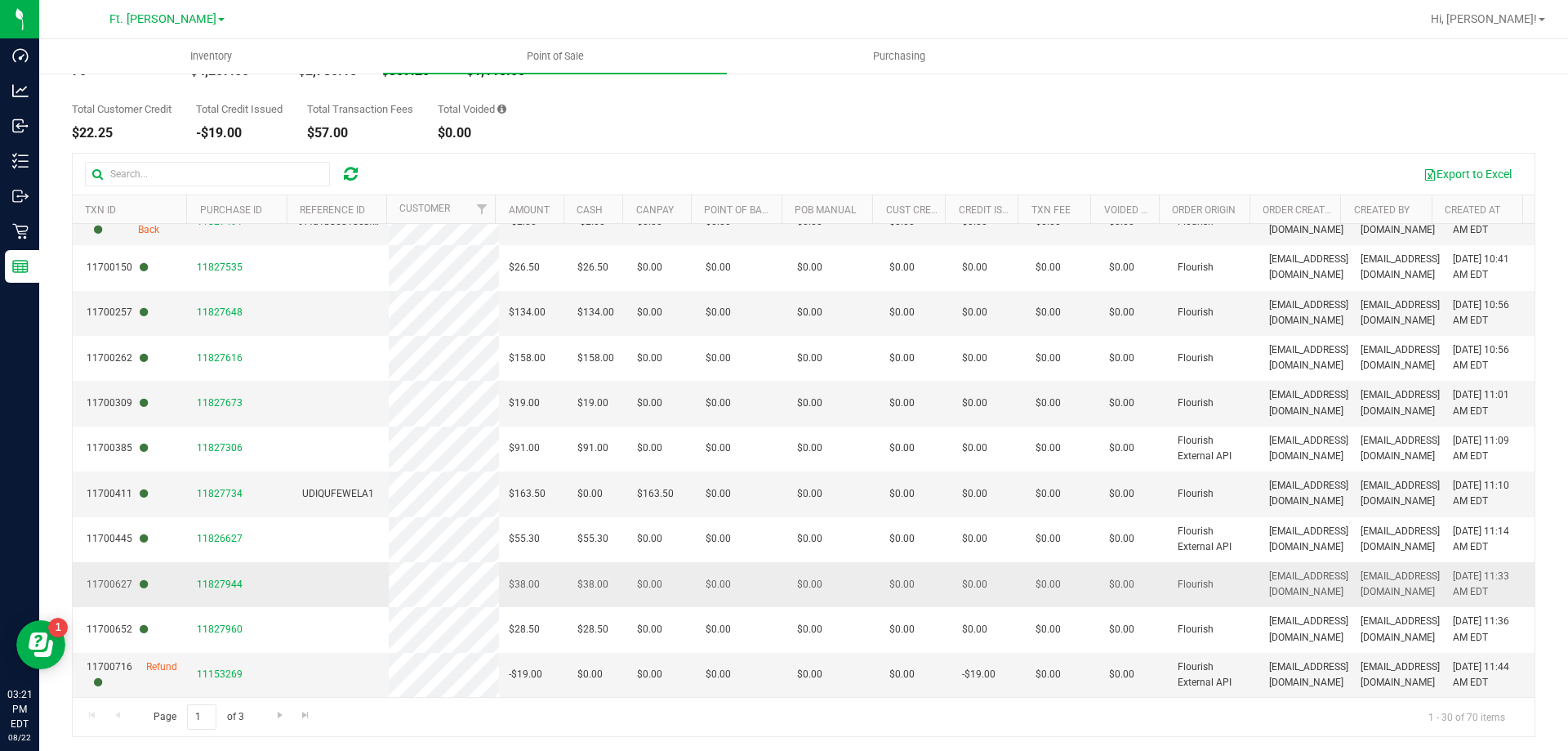
scroll to position [123, 0]
click at [306, 713] on span "Go to the last page" at bounding box center [305, 712] width 13 height 13
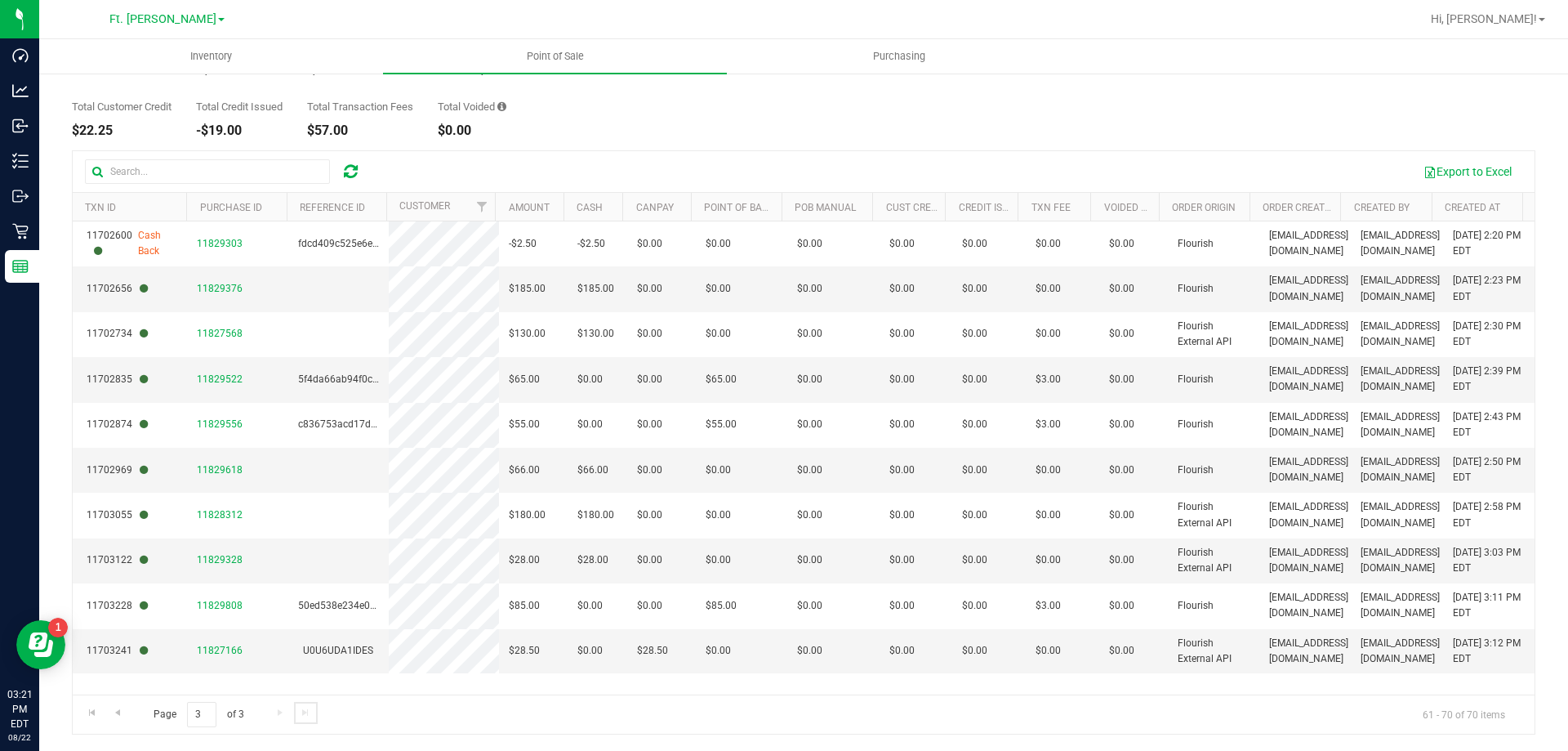
scroll to position [0, 0]
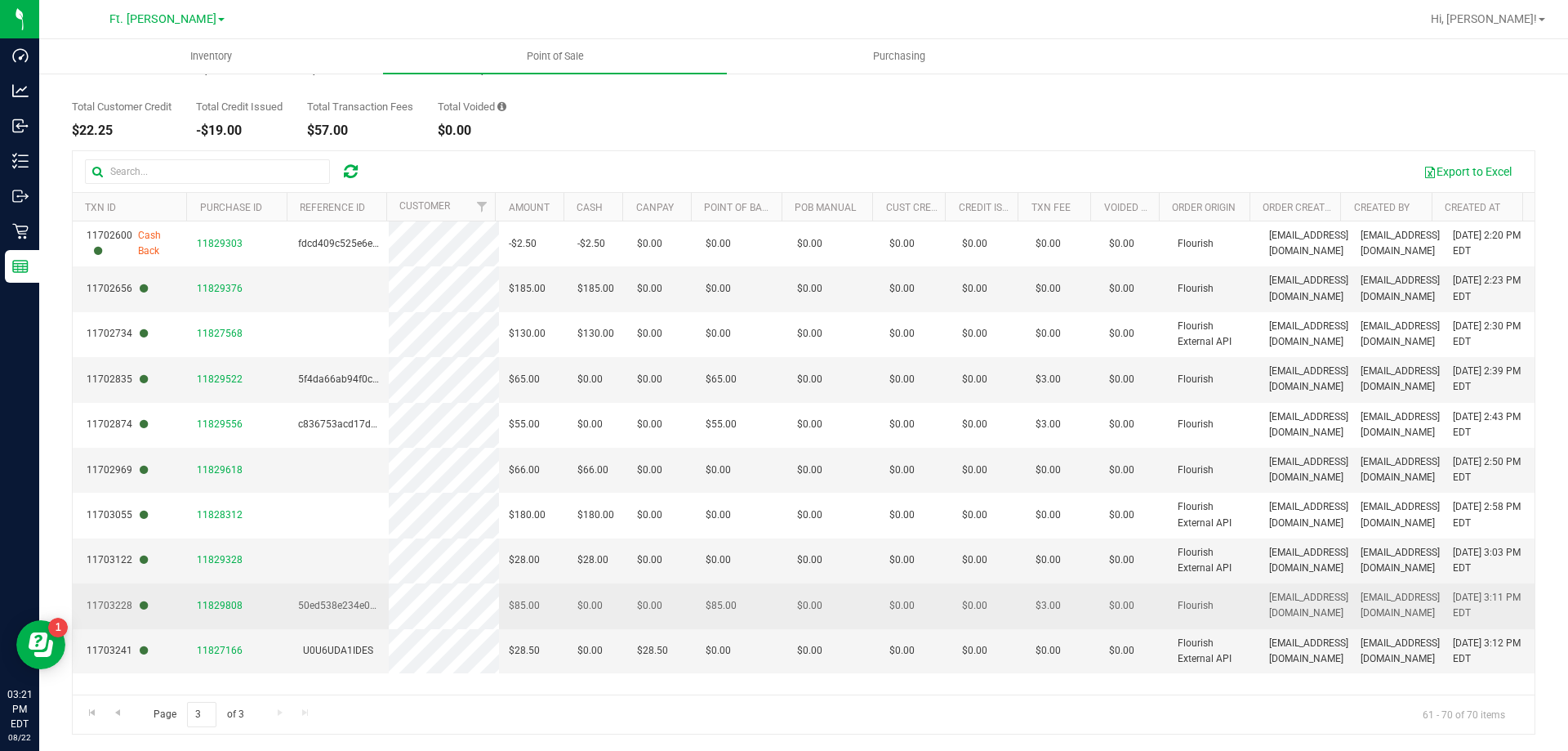
drag, startPoint x: 905, startPoint y: 520, endPoint x: 892, endPoint y: 615, distance: 95.9
drag, startPoint x: 930, startPoint y: 656, endPoint x: 361, endPoint y: 607, distance: 571.1
click at [361, 607] on tbody "11702600 Cash Back 11829303 fdcd409c525e6e793725aedb0fad0e21 -$2.50 -$2.50 $0.0…" at bounding box center [803, 447] width 1462 height 452
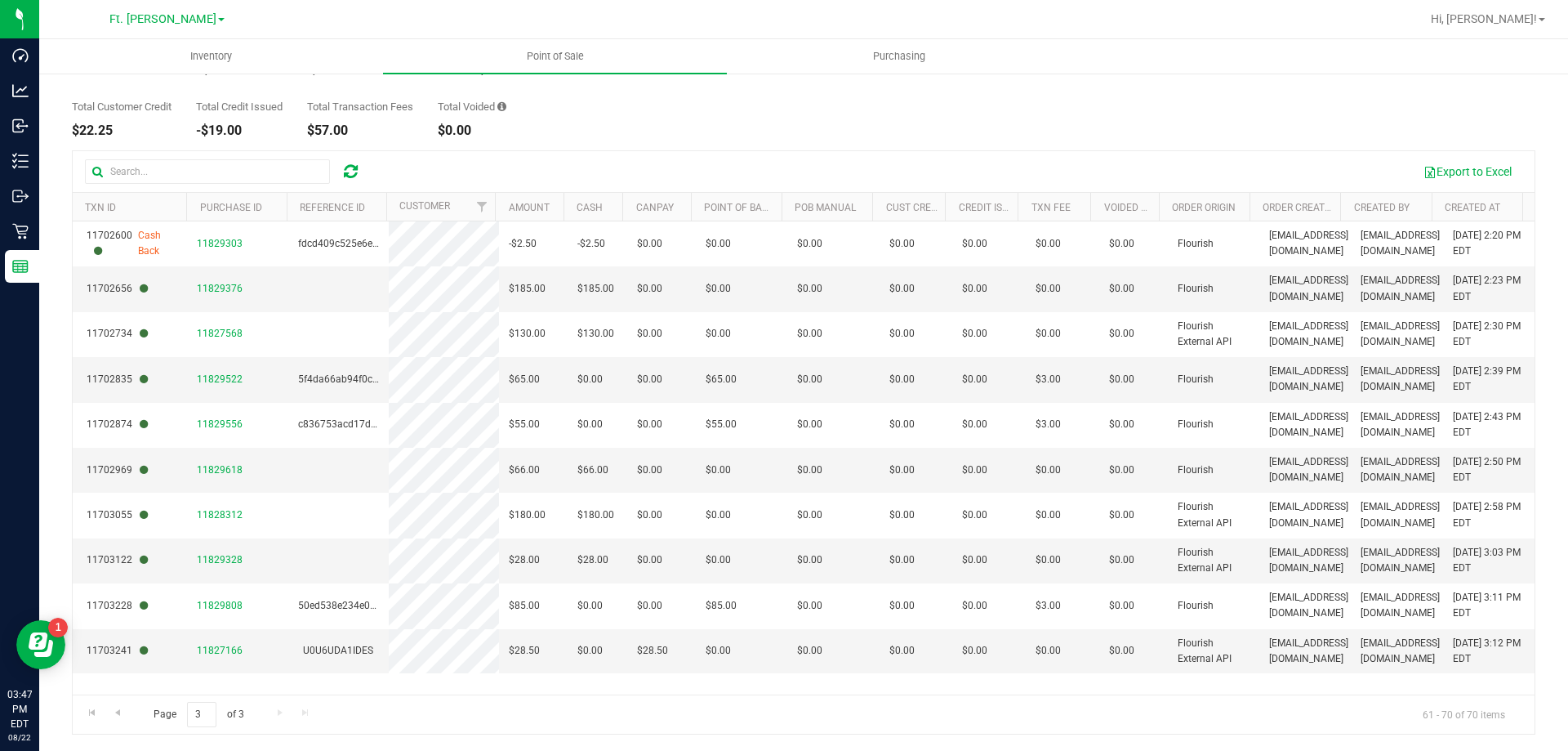
click at [241, 120] on div "Total Credit Issued -$19.00" at bounding box center [240, 119] width 87 height 36
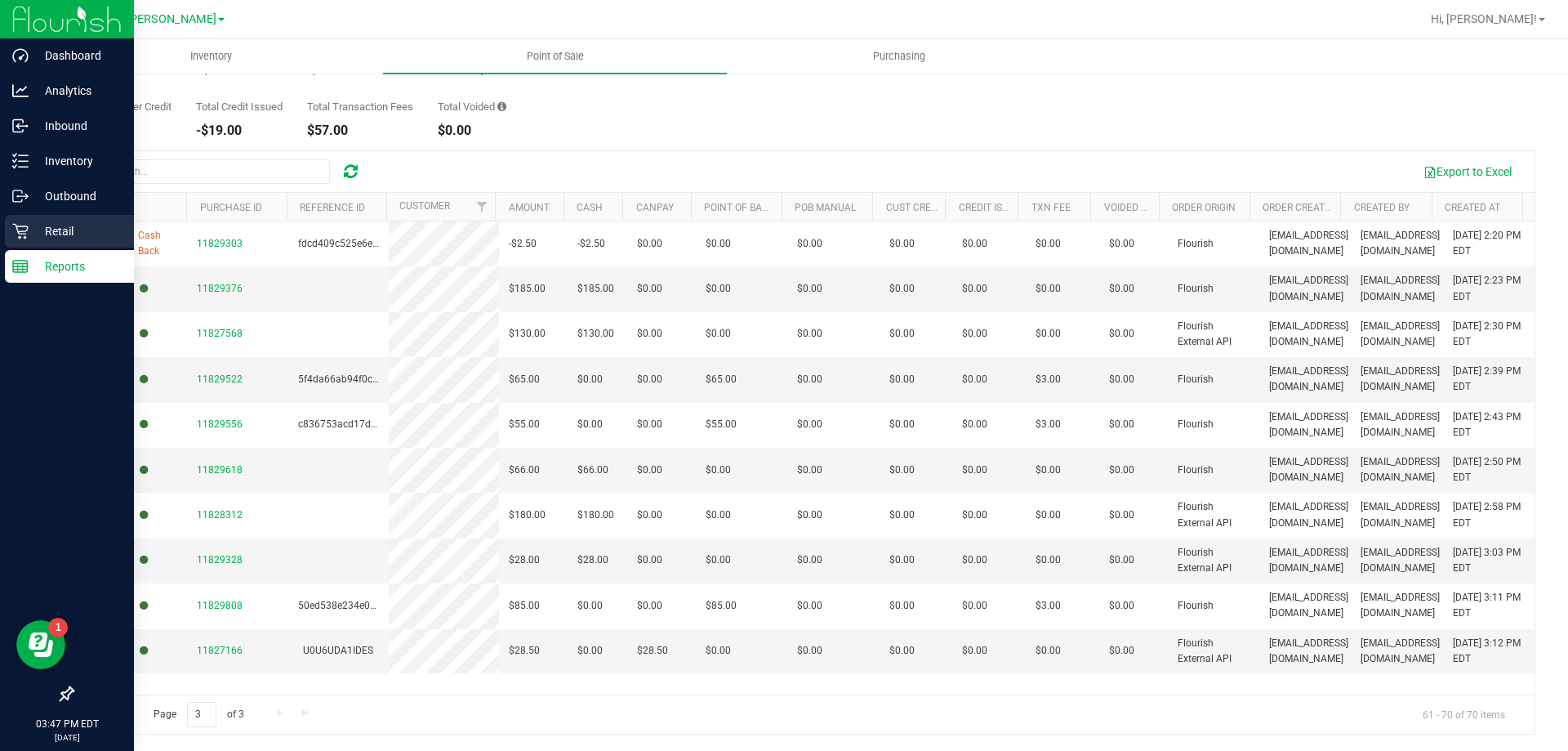
click at [18, 238] on icon at bounding box center [19, 231] width 16 height 16
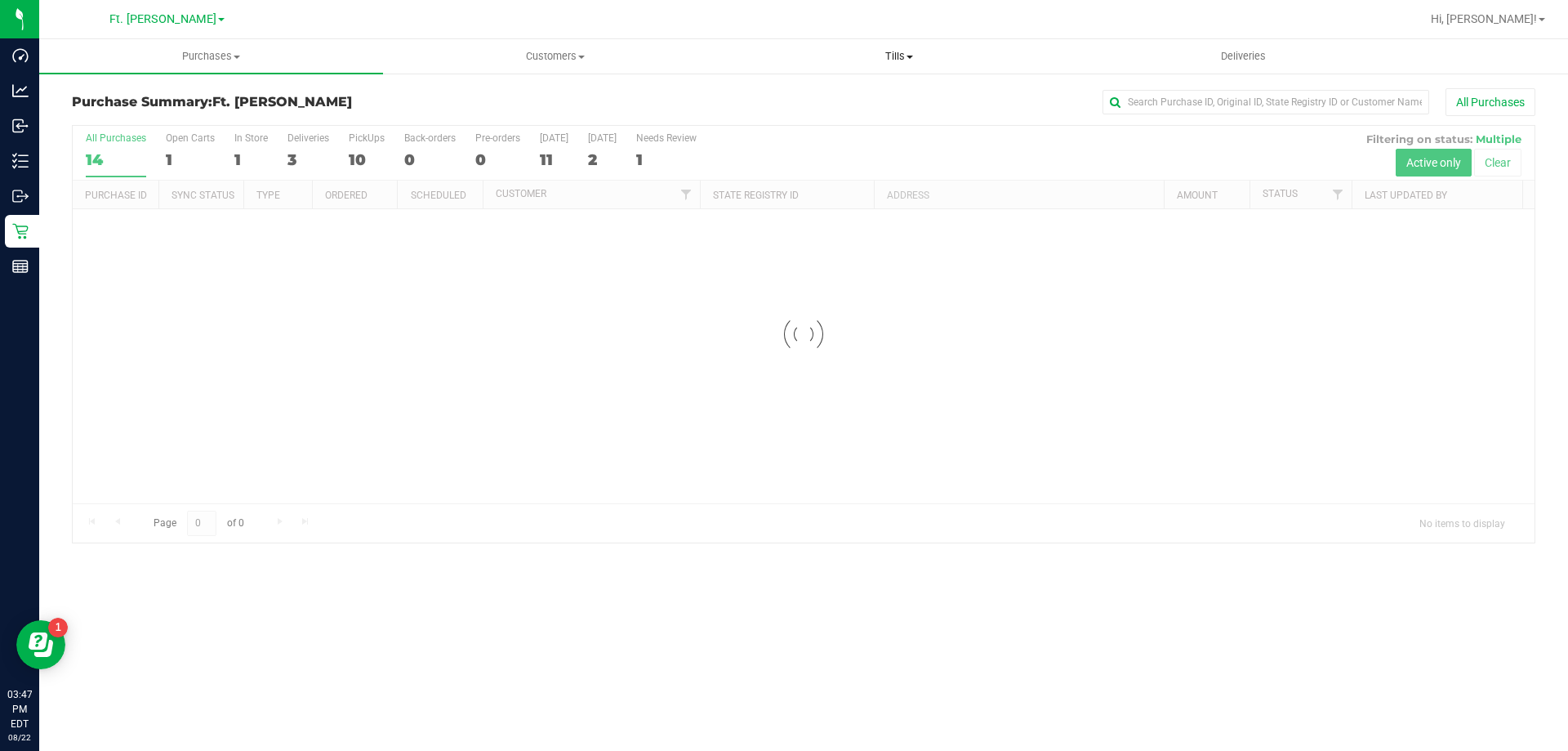
click at [912, 58] on span at bounding box center [909, 57] width 6 height 4
click at [830, 91] on span "Manage tills" at bounding box center [782, 98] width 111 height 14
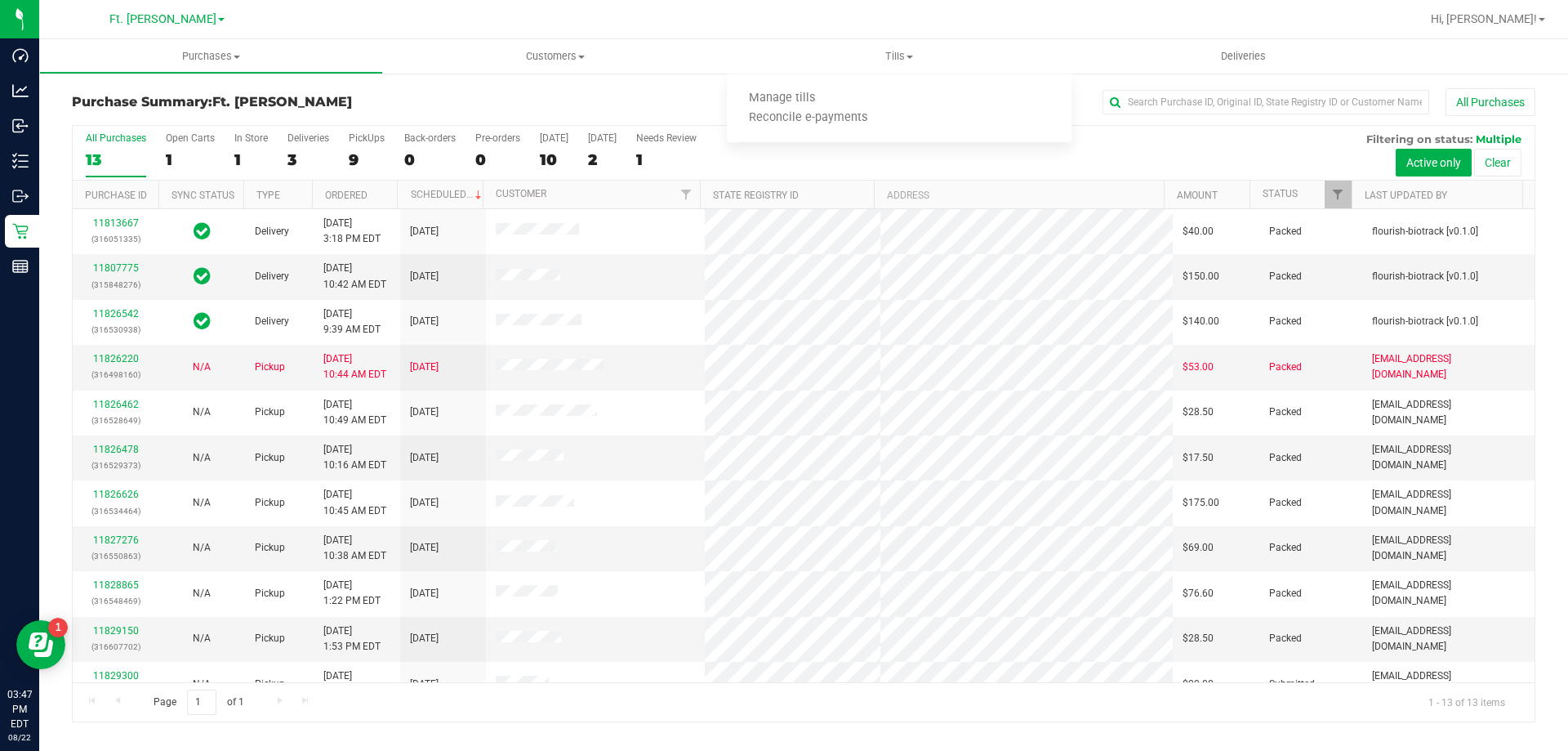
drag, startPoint x: 603, startPoint y: 123, endPoint x: 660, endPoint y: 113, distance: 57.9
click at [603, 123] on div "Purchase Summary: Ft. [PERSON_NAME] All Purchases" at bounding box center [803, 106] width 1463 height 36
click at [882, 49] on span "Tills" at bounding box center [898, 56] width 344 height 15
click at [810, 93] on span "Manage tills" at bounding box center [782, 98] width 111 height 14
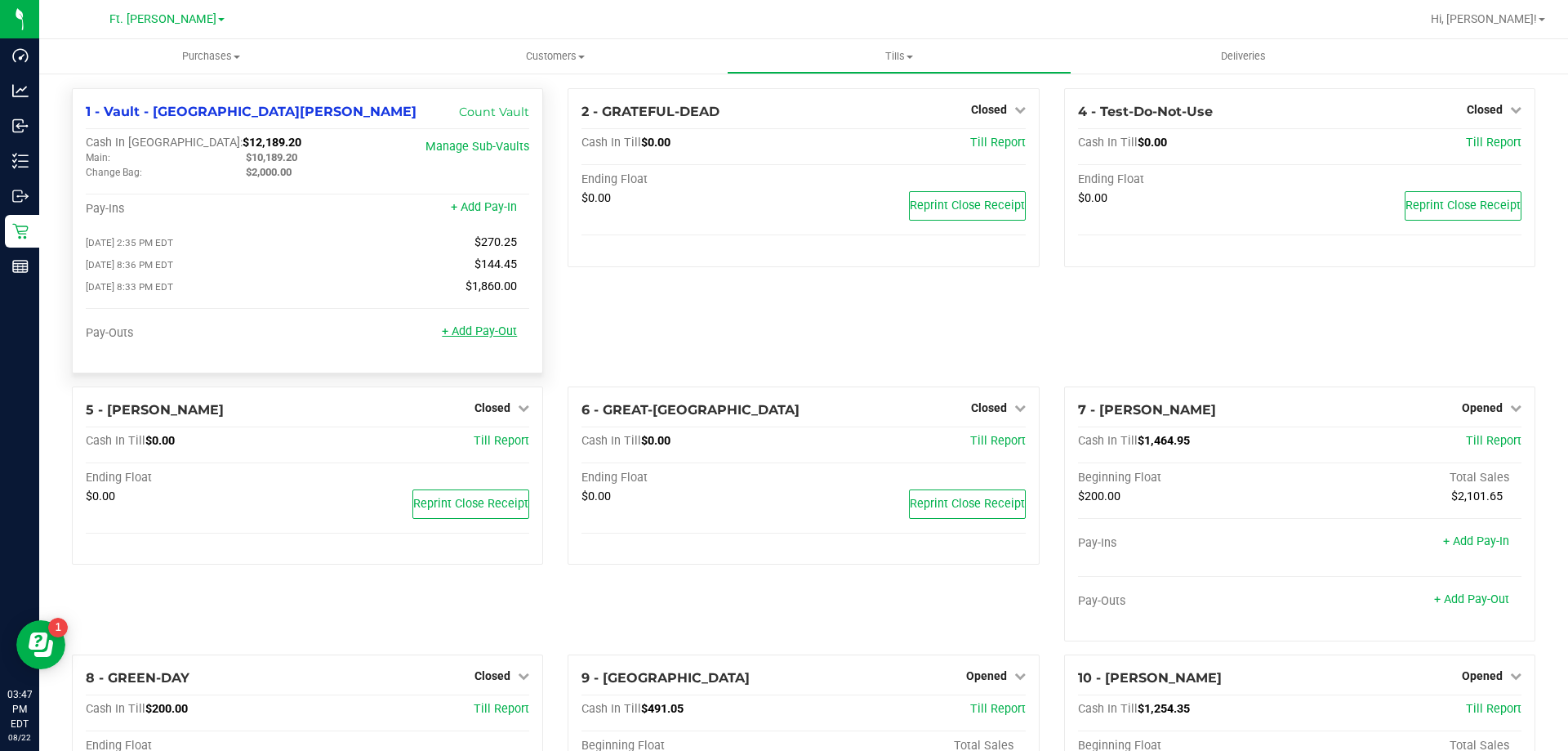
click at [486, 334] on link "+ Add Pay-Out" at bounding box center [480, 331] width 76 height 14
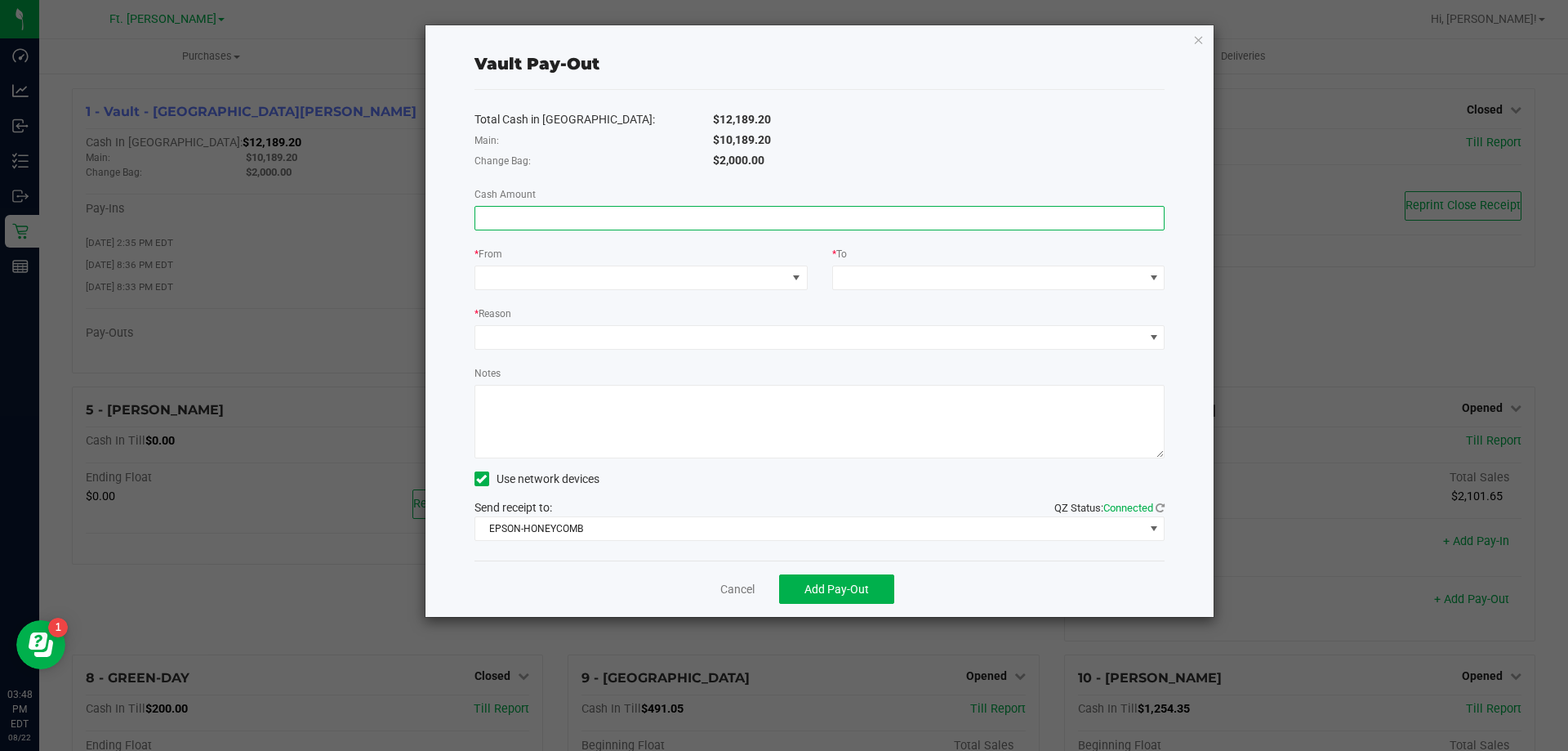
click at [567, 210] on input at bounding box center [820, 217] width 689 height 23
click at [616, 241] on div "Total Cash in Vault: $12,189.20 Main: $10,189.20 Change Bag: $2,000.00 Cash Amo…" at bounding box center [820, 325] width 691 height 471
click at [616, 210] on input at bounding box center [820, 217] width 689 height 23
click at [686, 219] on input "9918" at bounding box center [820, 217] width 689 height 23
type input "$9,918.95"
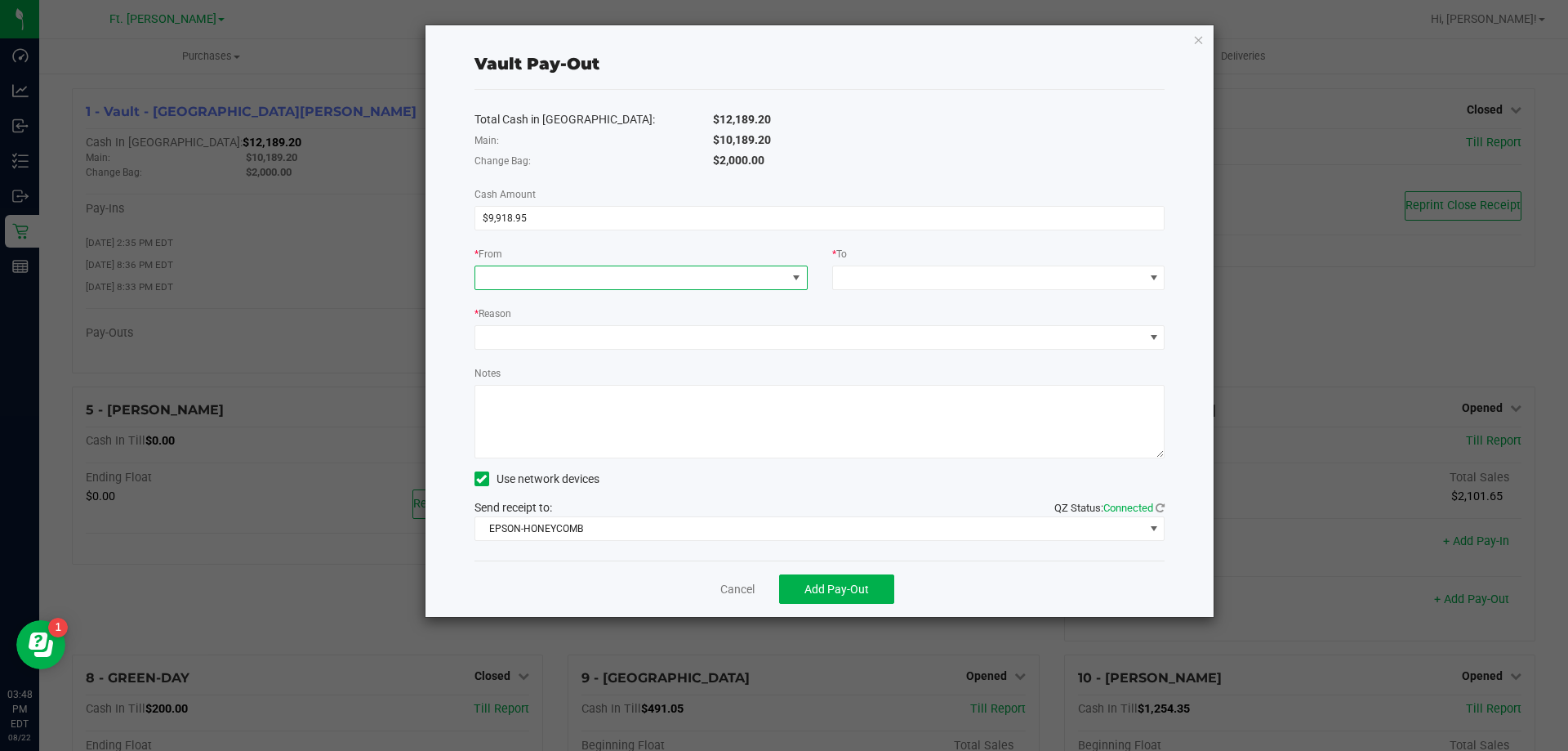
click at [609, 275] on span at bounding box center [631, 277] width 311 height 23
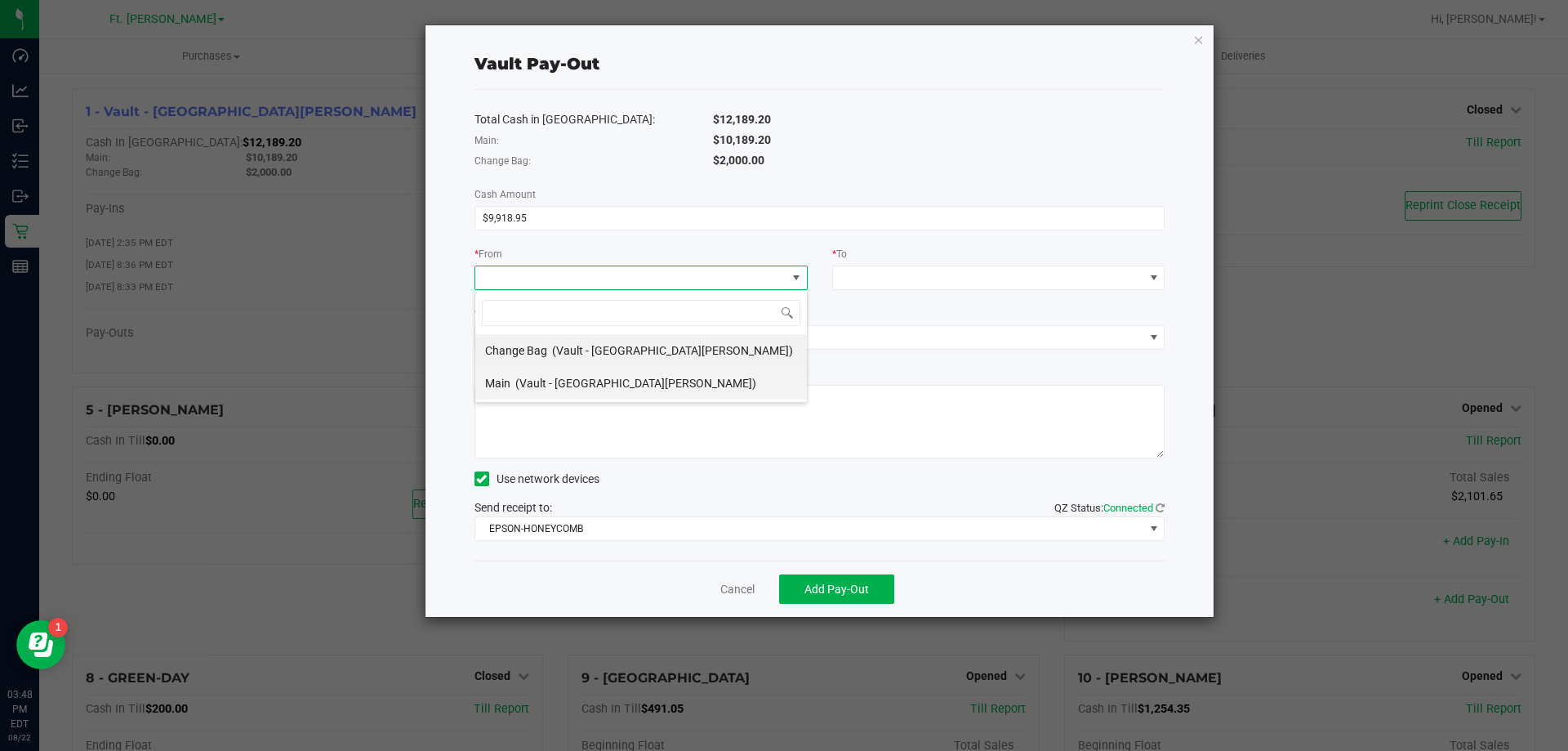
click at [566, 383] on span "(Vault - [GEOGRAPHIC_DATA][PERSON_NAME])" at bounding box center [635, 383] width 240 height 13
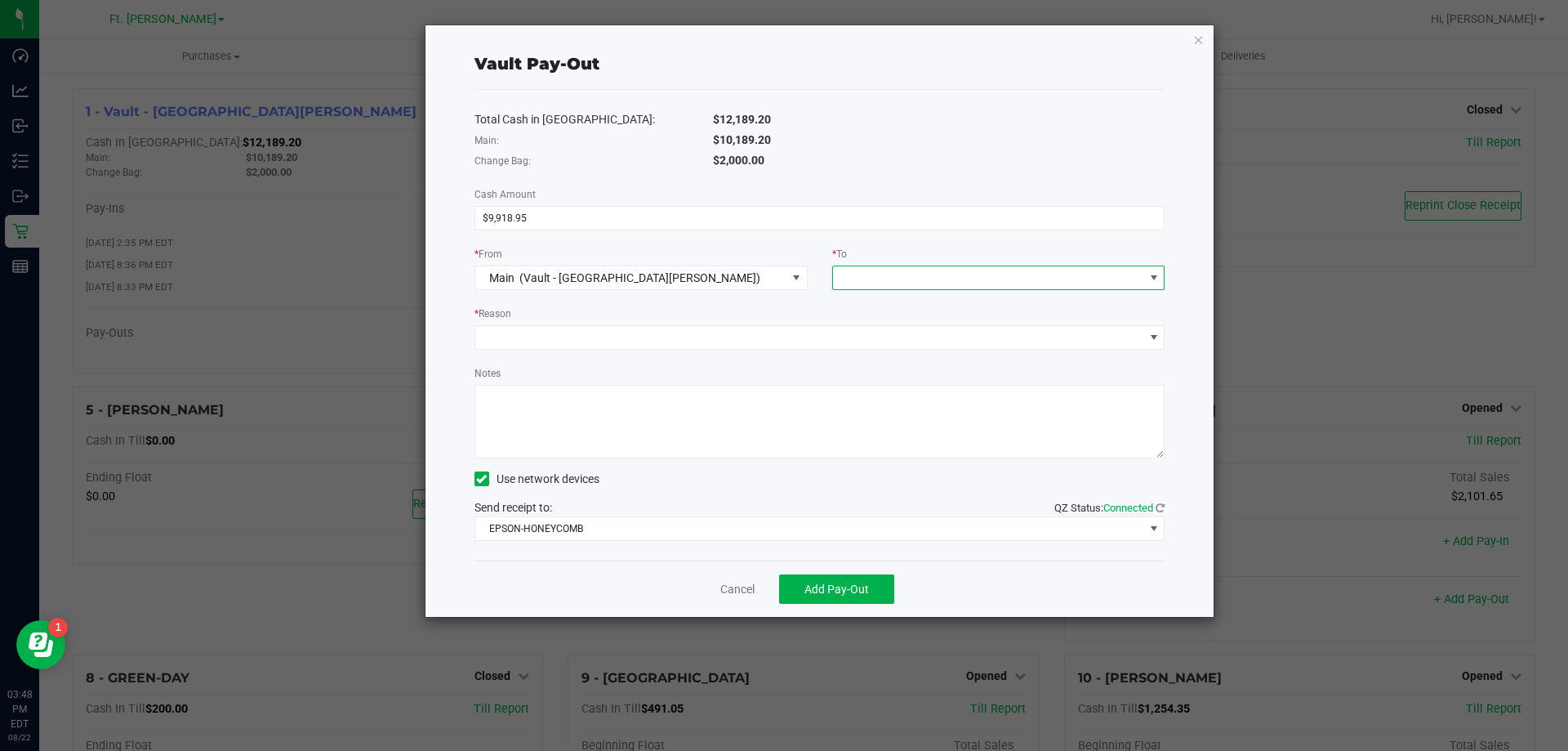
click at [873, 270] on span at bounding box center [989, 277] width 311 height 23
click at [867, 471] on div "Empyreal Transfer" at bounding box center [890, 481] width 95 height 29
click at [676, 311] on div "* Reason" at bounding box center [820, 315] width 691 height 20
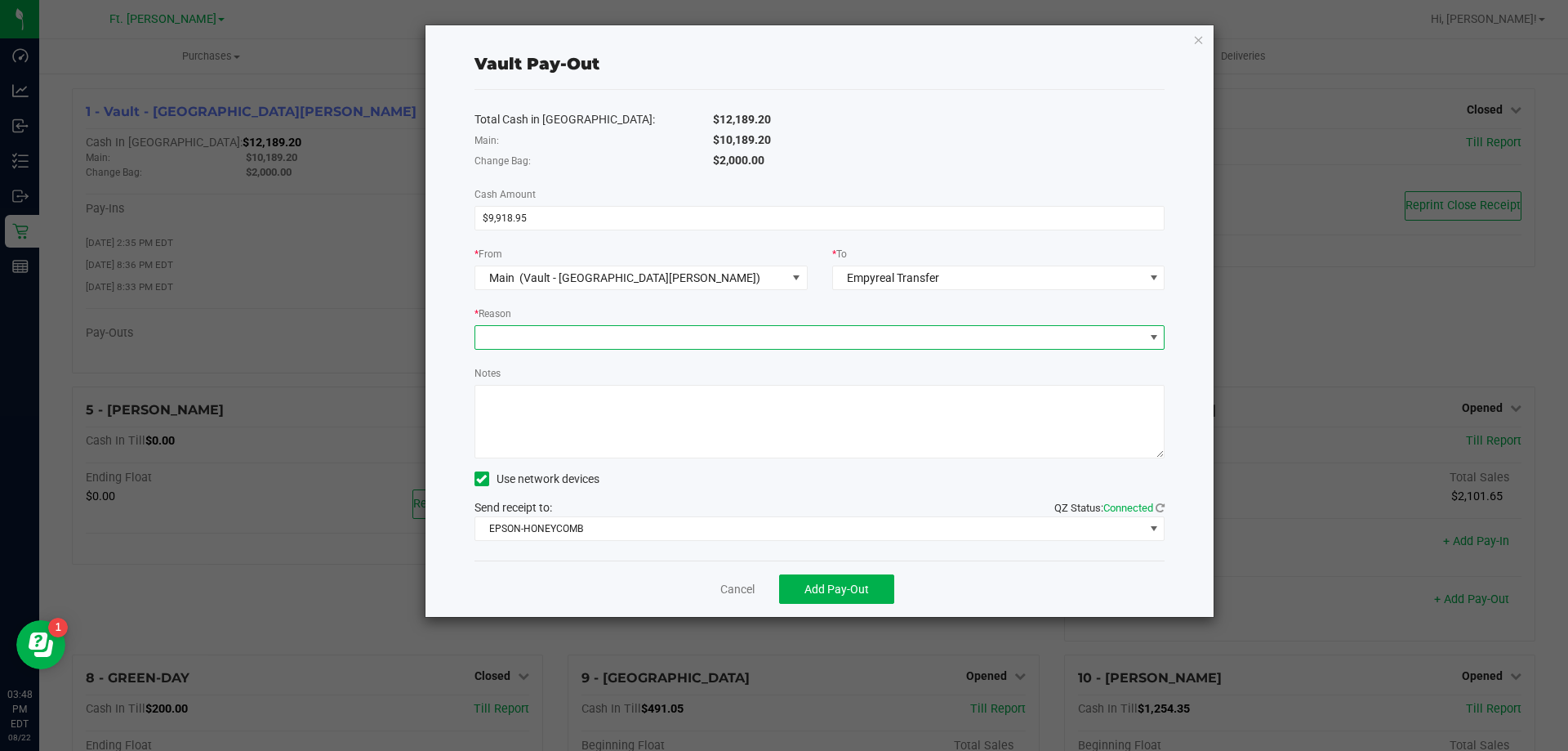
click at [673, 342] on span at bounding box center [810, 337] width 669 height 23
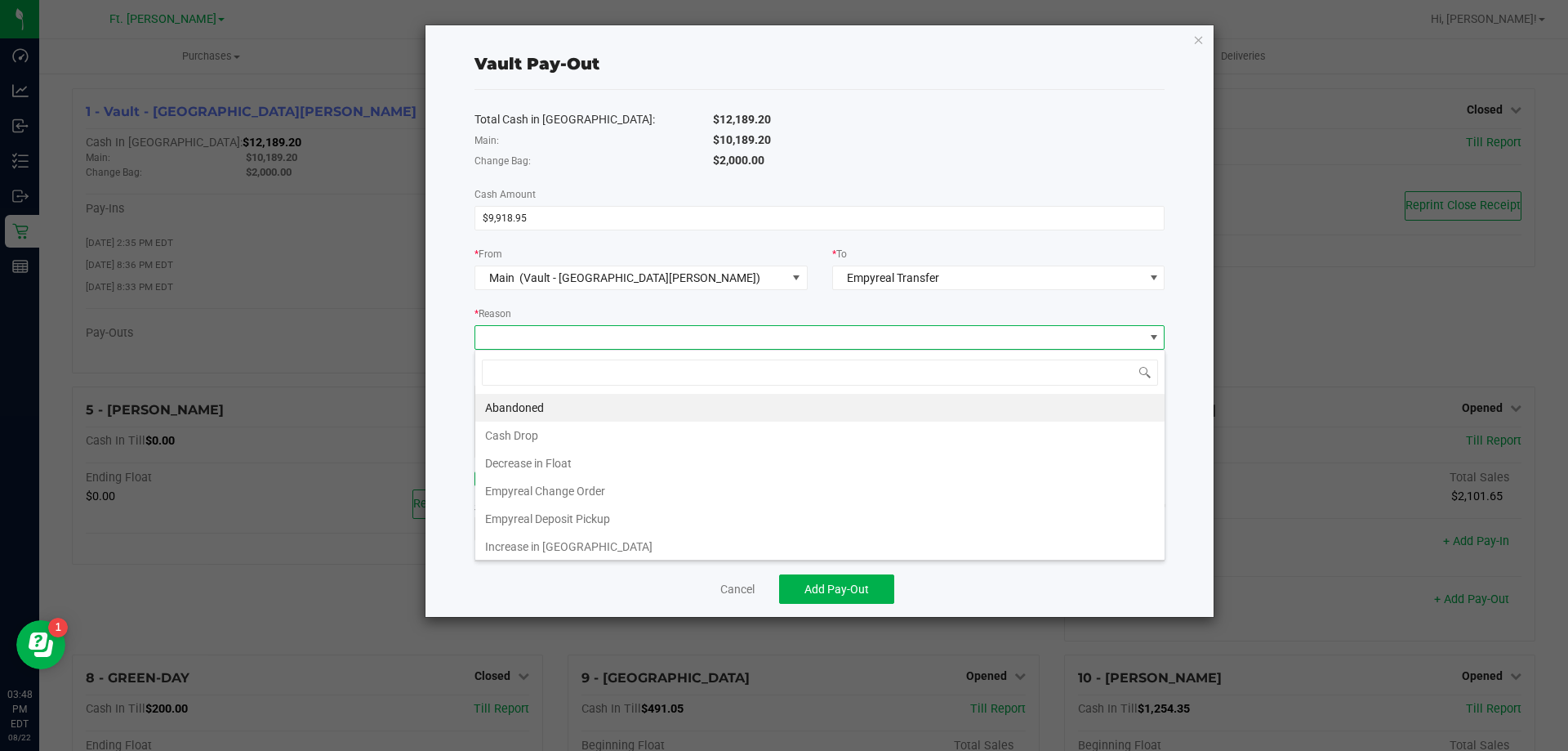
scroll to position [25, 690]
click at [577, 519] on li "Empyreal Deposit Pickup" at bounding box center [820, 519] width 689 height 28
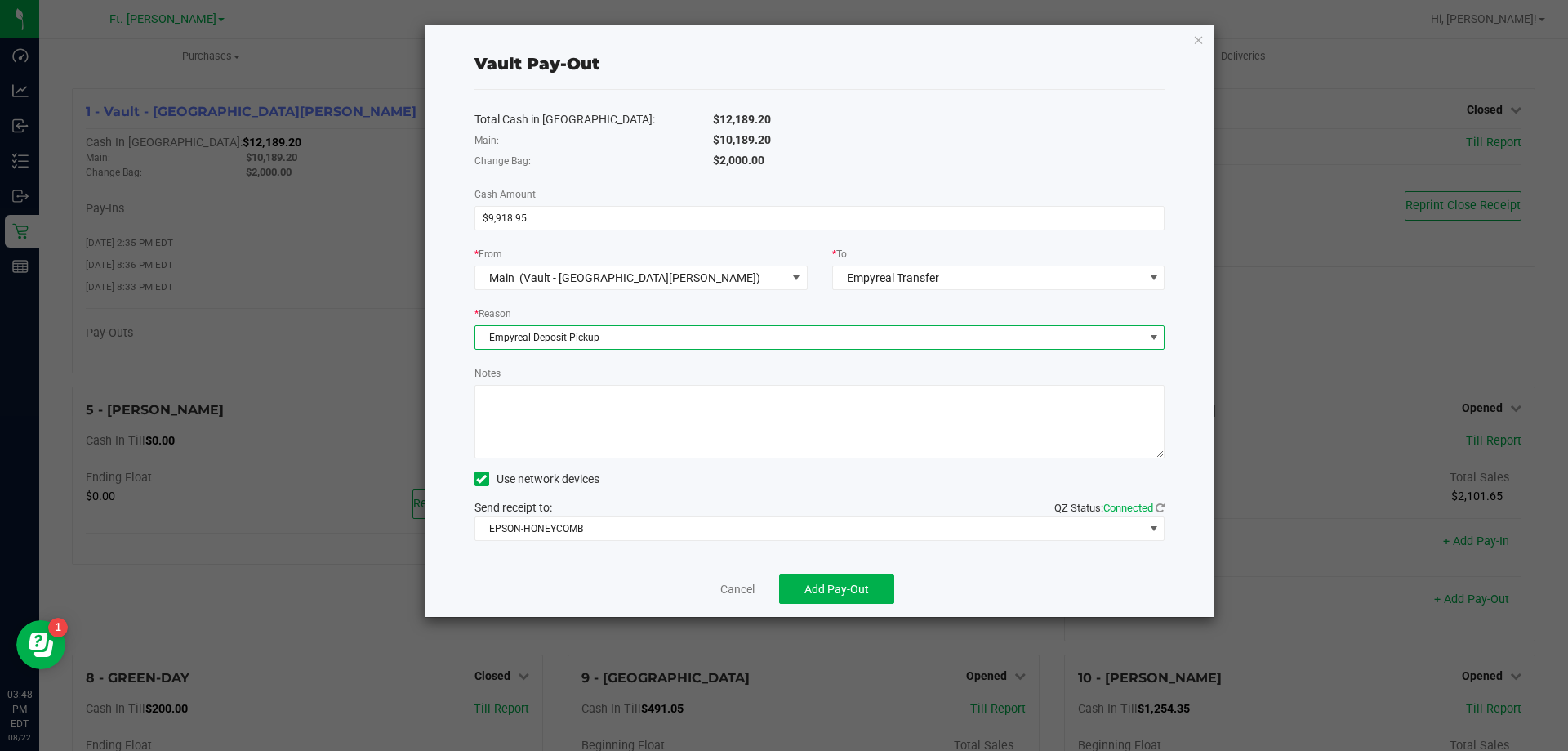
click at [578, 422] on textarea "Notes" at bounding box center [820, 421] width 691 height 74
drag, startPoint x: 541, startPoint y: 419, endPoint x: 489, endPoint y: 426, distance: 52.5
click at [489, 426] on textarea "Notes" at bounding box center [820, 421] width 691 height 74
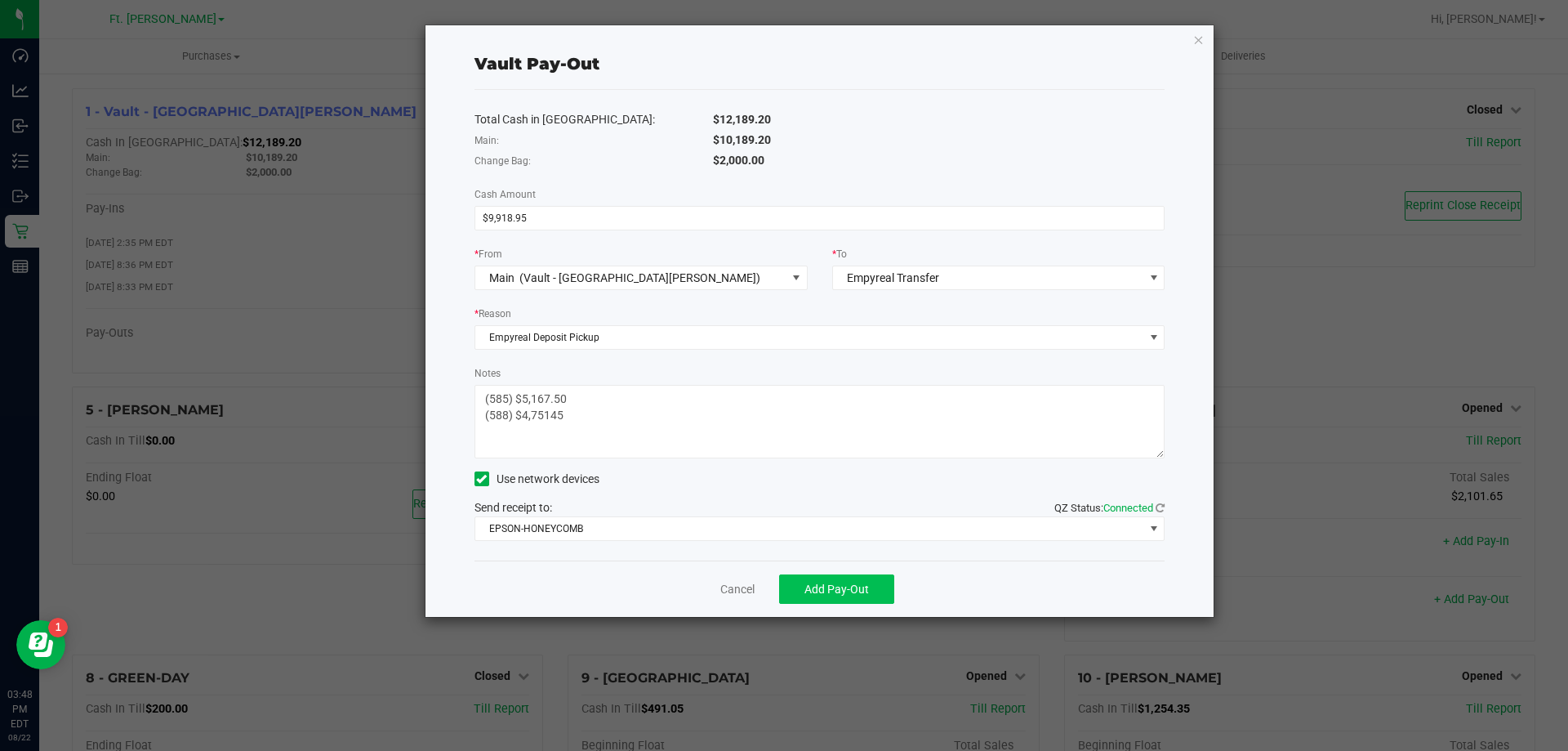
type textarea "(585) $5,167.50 (588) $4,75145"
click at [823, 587] on span "Add Pay-Out" at bounding box center [837, 589] width 64 height 13
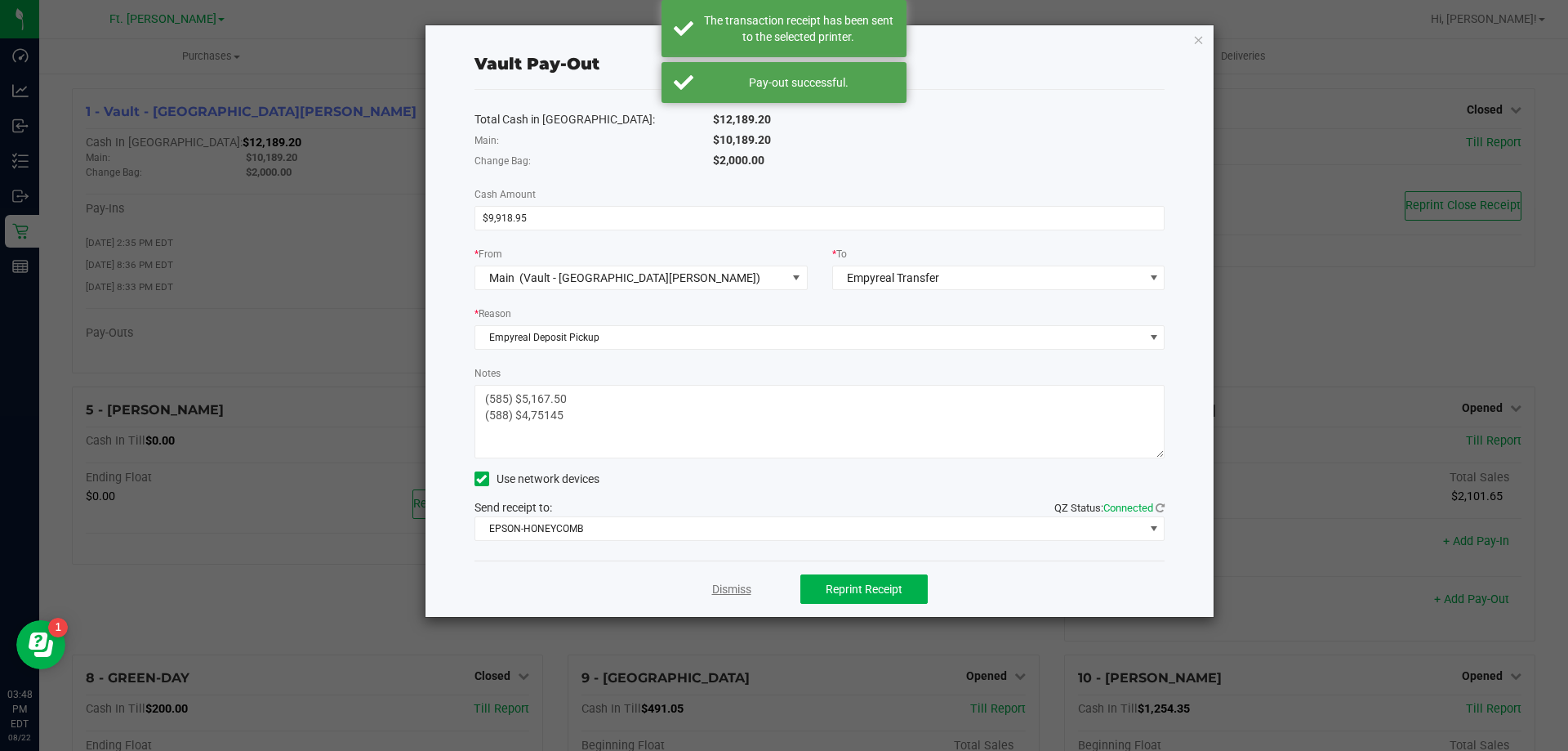
click at [722, 595] on link "Dismiss" at bounding box center [731, 589] width 40 height 18
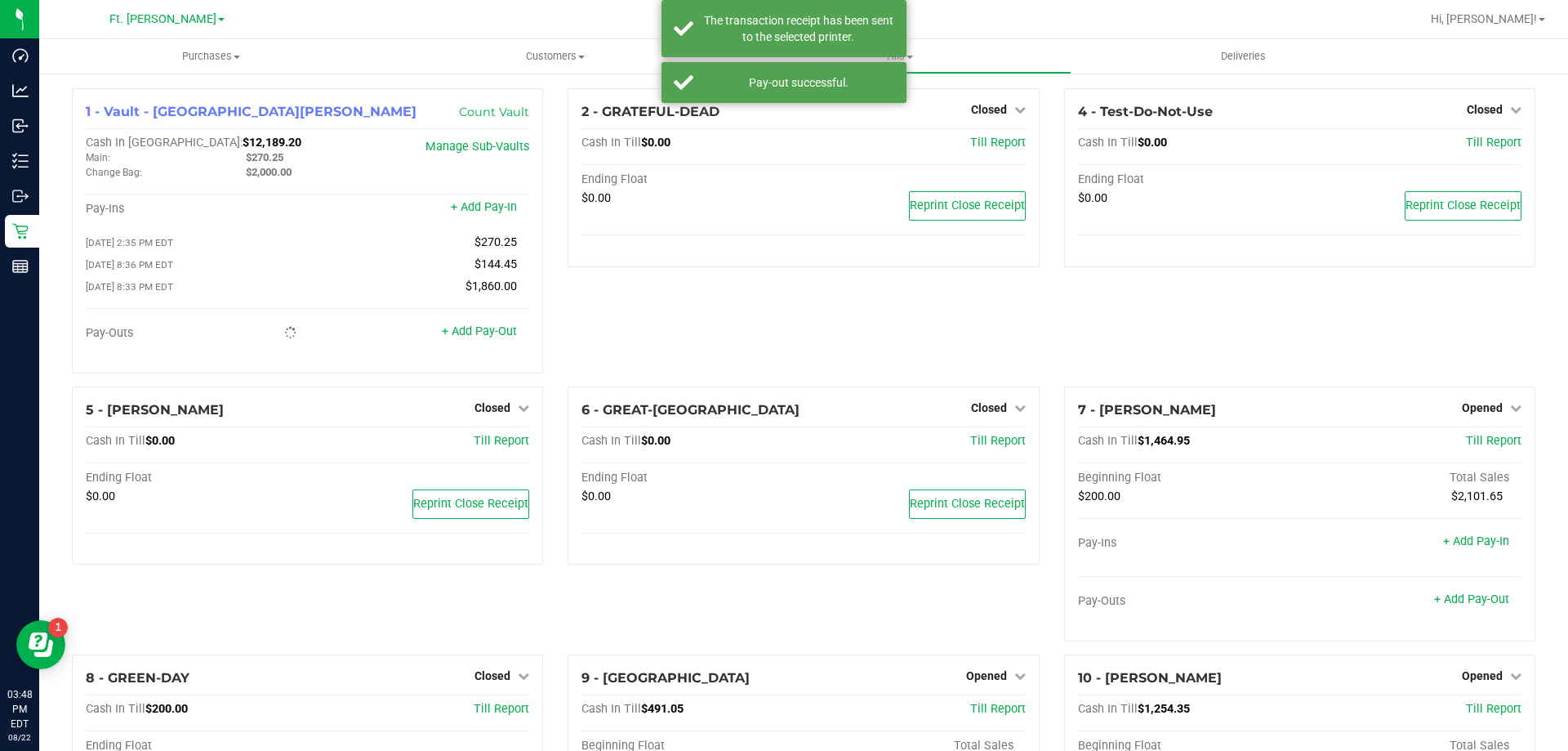
click at [589, 312] on div "2 - GRATEFUL-DEAD Closed Open Till Cash In Till $0.00 Till Report Ending Float …" at bounding box center [803, 238] width 496 height 299
